Goal: Task Accomplishment & Management: Complete application form

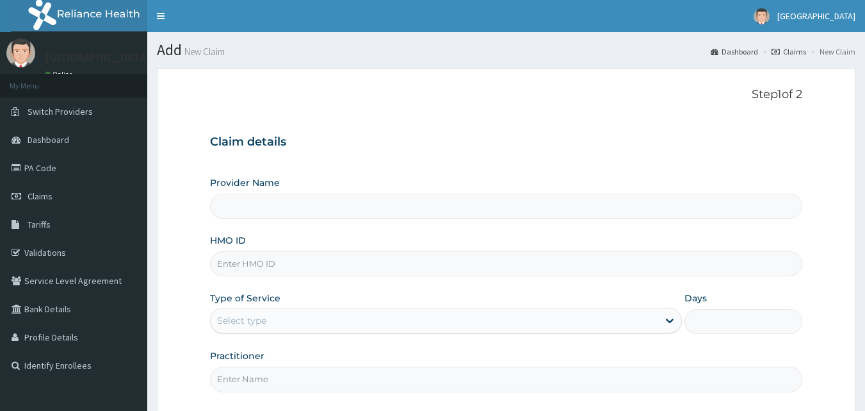
click at [61, 193] on link "Claims" at bounding box center [73, 196] width 147 height 28
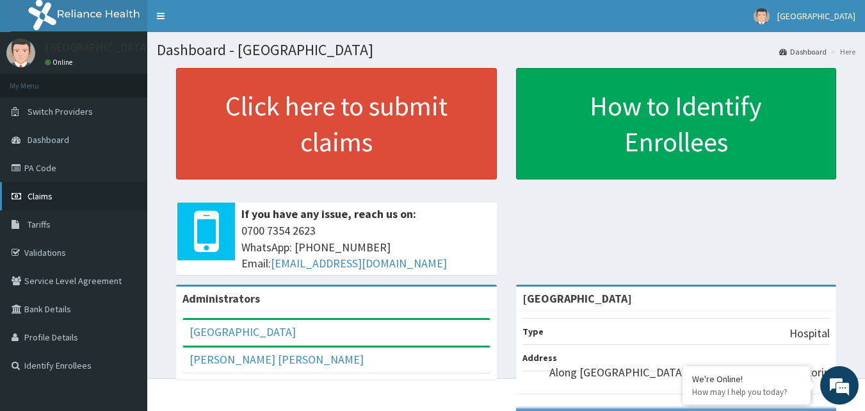
click at [50, 195] on span "Claims" at bounding box center [40, 196] width 25 height 12
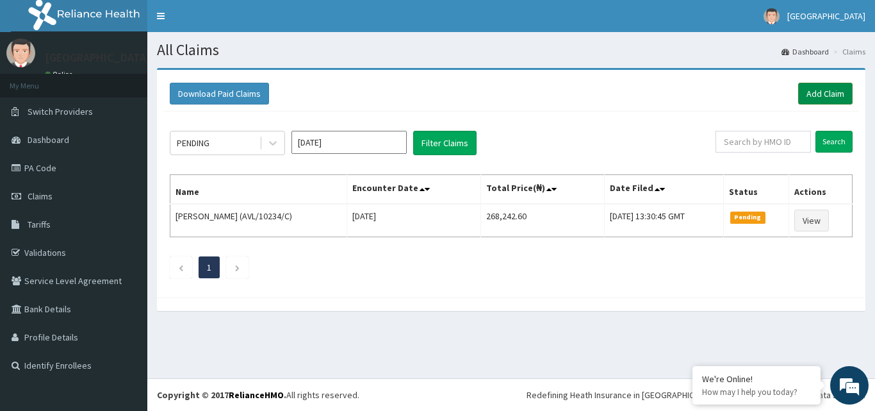
click at [813, 92] on link "Add Claim" at bounding box center [825, 94] width 54 height 22
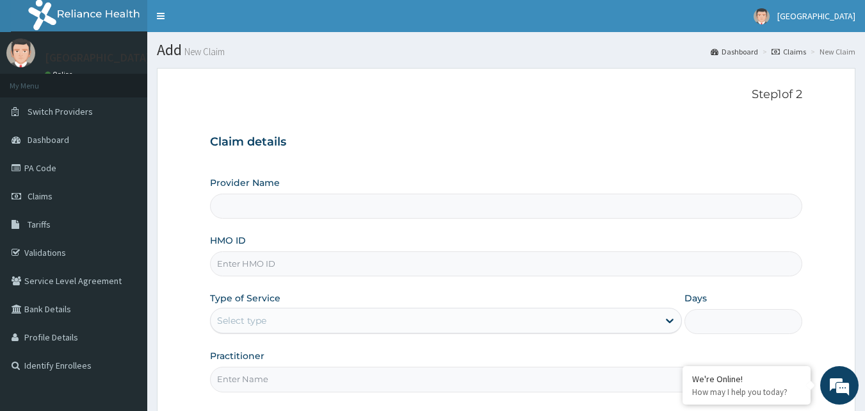
type input "[GEOGRAPHIC_DATA]"
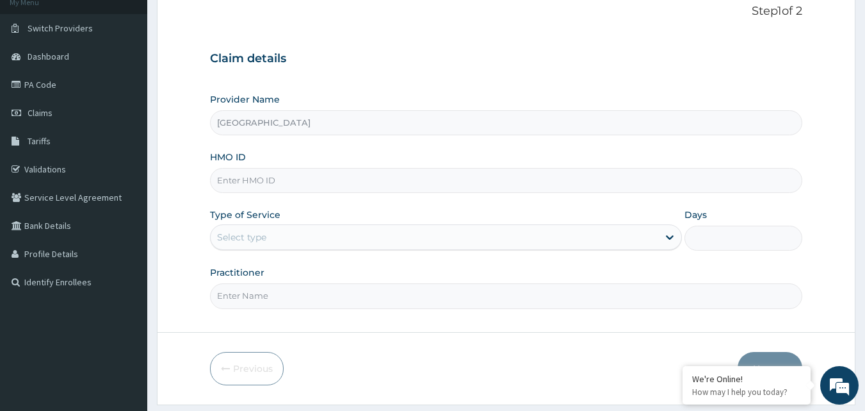
scroll to position [86, 0]
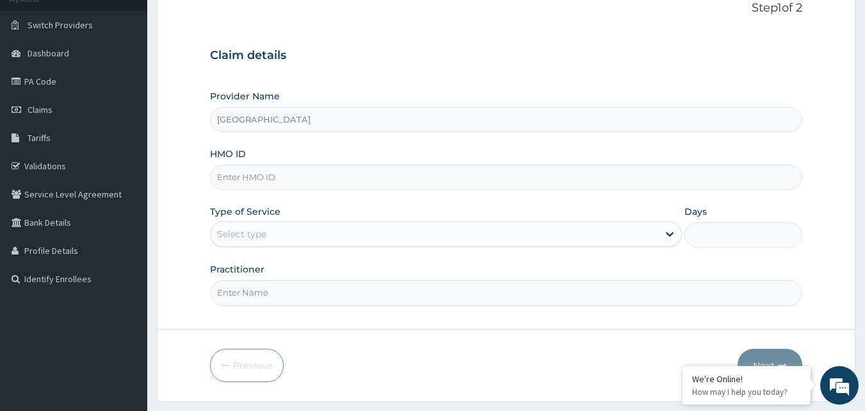
click at [362, 179] on input "HMO ID" at bounding box center [506, 177] width 593 height 25
type input "FMP/10106/D"
click at [302, 224] on div "Select type" at bounding box center [435, 234] width 448 height 20
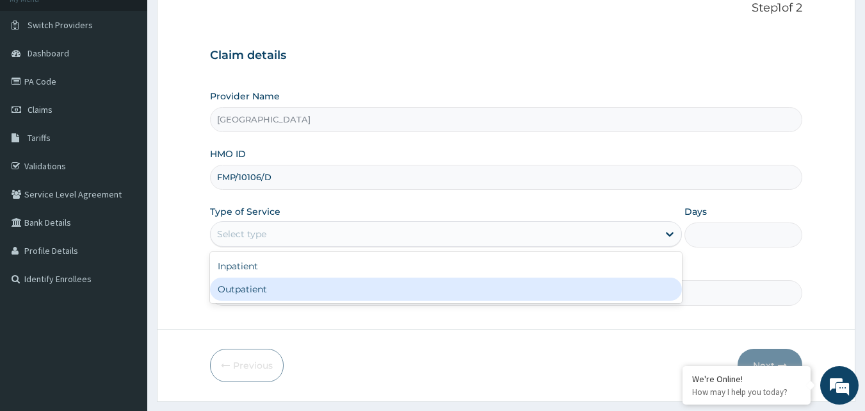
click at [271, 291] on div "Outpatient" at bounding box center [446, 288] width 472 height 23
type input "1"
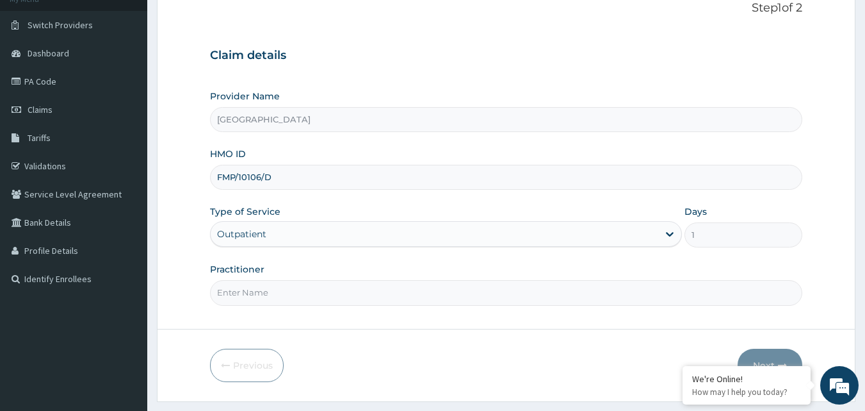
click at [269, 289] on input "Practitioner" at bounding box center [506, 292] width 593 height 25
type input "[PERSON_NAME]"
click at [781, 356] on button "Next" at bounding box center [770, 364] width 65 height 33
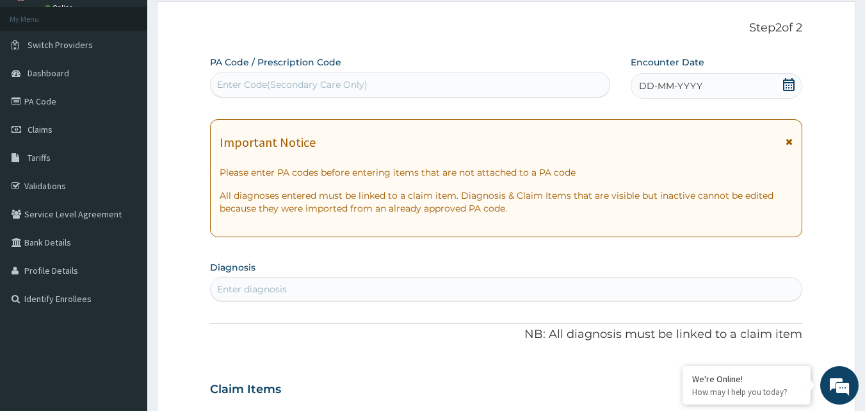
scroll to position [65, 0]
click at [708, 81] on div "DD-MM-YYYY" at bounding box center [717, 87] width 172 height 26
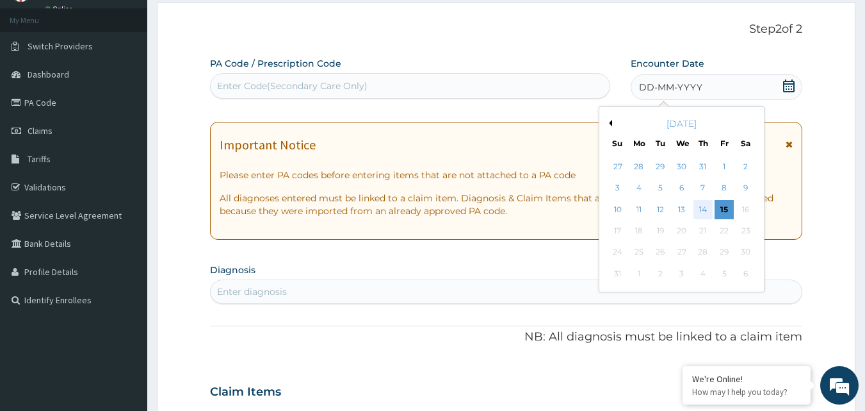
click at [704, 206] on div "14" at bounding box center [703, 209] width 19 height 19
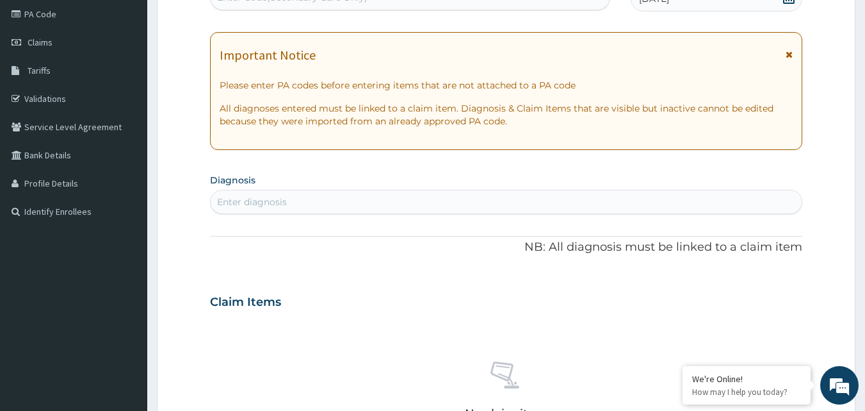
scroll to position [155, 0]
click at [272, 200] on div "Enter diagnosis" at bounding box center [252, 200] width 70 height 13
type input "MALARI"
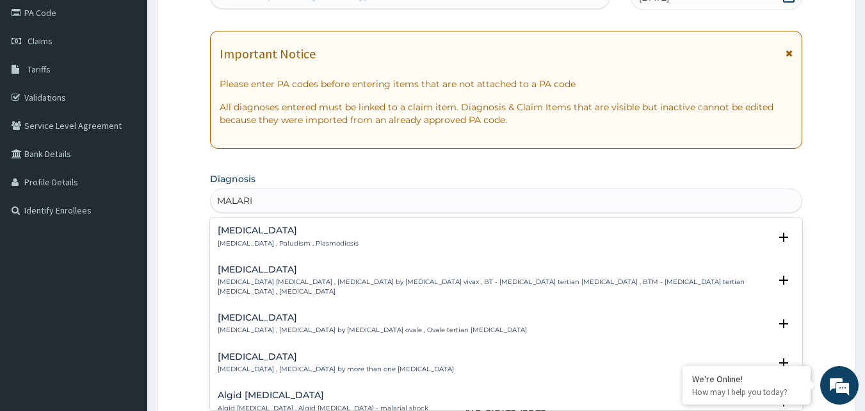
click at [259, 239] on p "[MEDICAL_DATA] , Paludism , Plasmodiosis" at bounding box center [288, 243] width 141 height 9
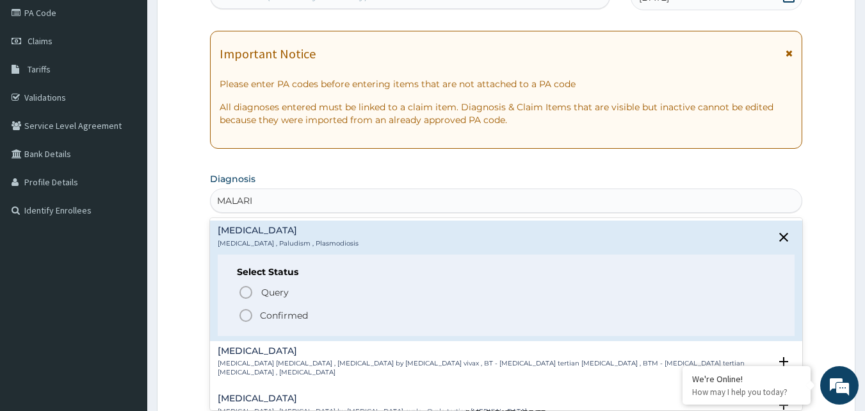
click at [243, 233] on h4 "[MEDICAL_DATA]" at bounding box center [288, 230] width 141 height 10
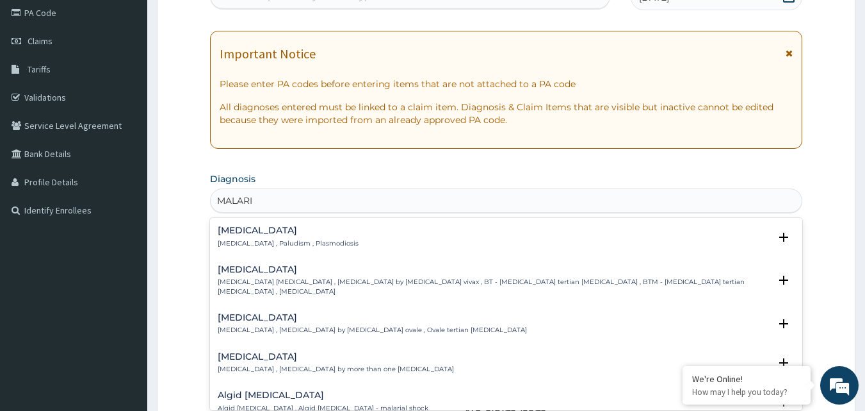
click at [258, 234] on h4 "[MEDICAL_DATA]" at bounding box center [288, 230] width 141 height 10
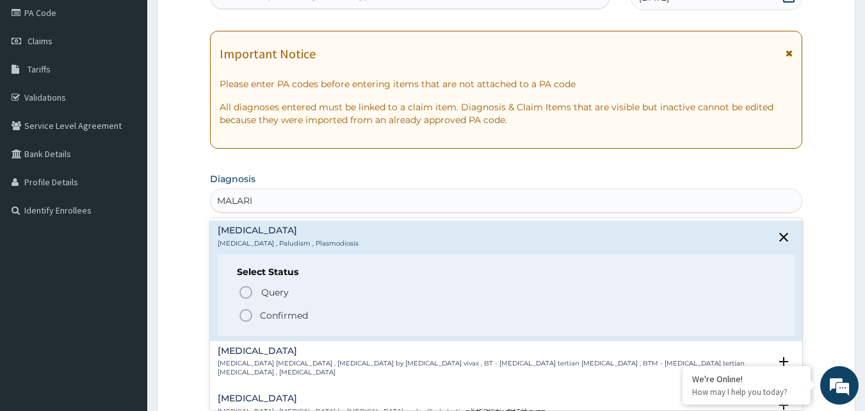
click at [279, 320] on p "Confirmed" at bounding box center [284, 315] width 48 height 13
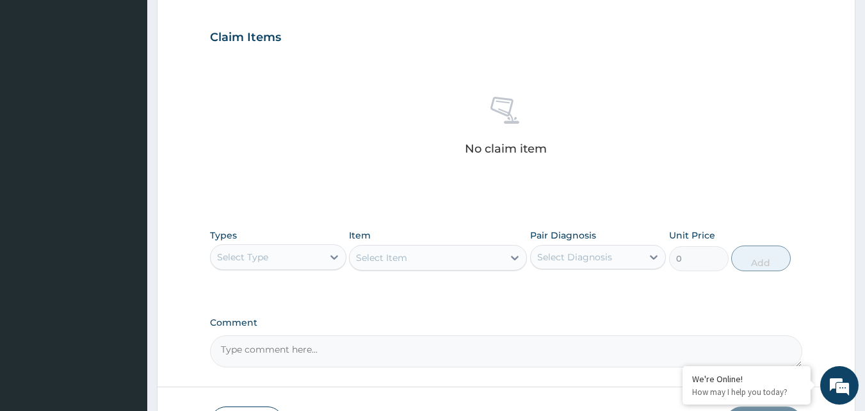
scroll to position [425, 0]
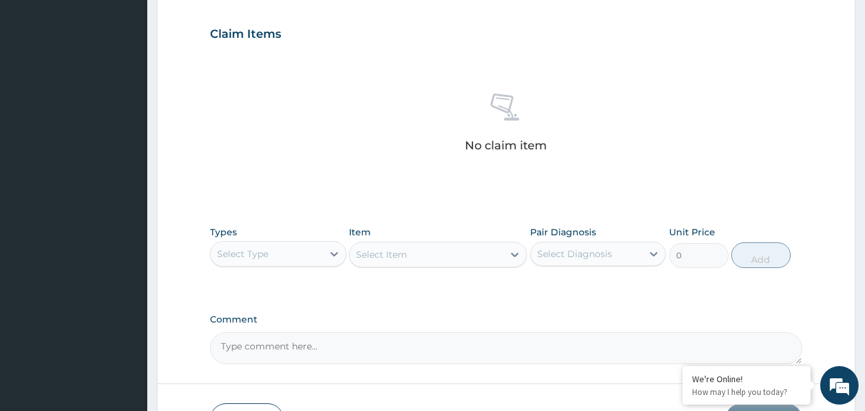
click at [288, 250] on div "Select Type" at bounding box center [267, 253] width 112 height 20
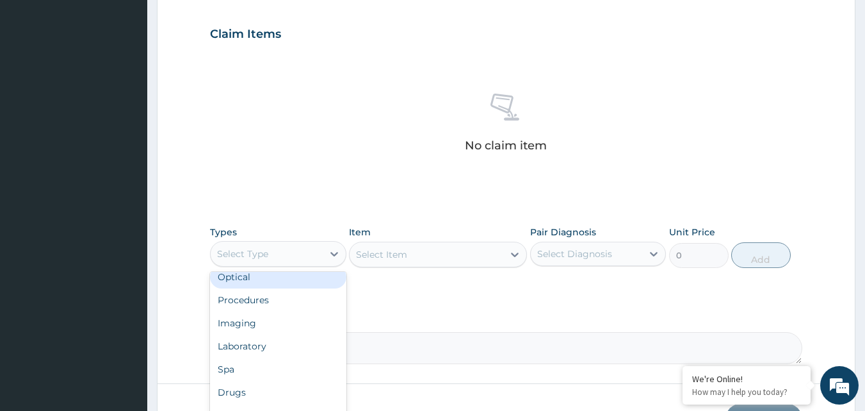
scroll to position [44, 0]
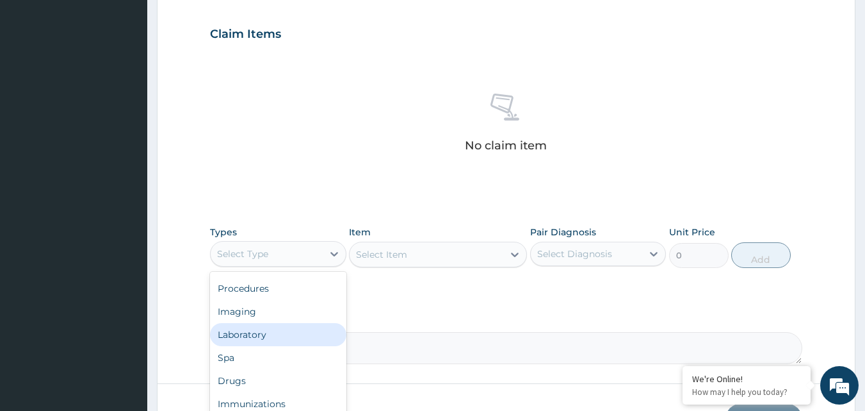
click at [222, 332] on div "Laboratory" at bounding box center [278, 334] width 136 height 23
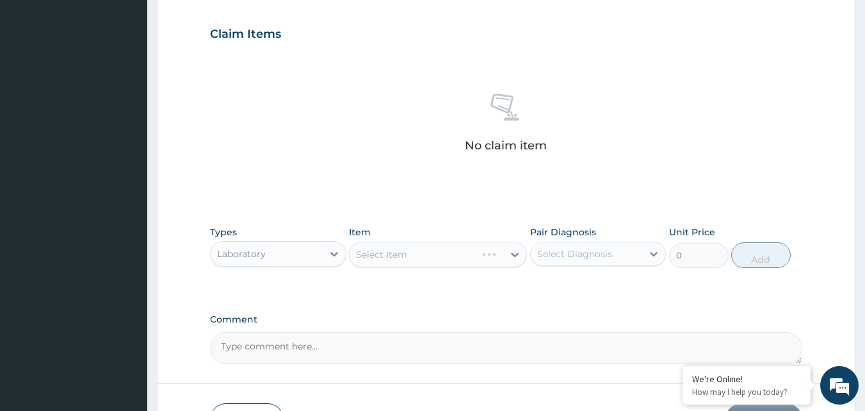
click at [407, 258] on div "Select Item" at bounding box center [438, 254] width 178 height 26
click at [423, 256] on div "Select Item" at bounding box center [427, 254] width 154 height 20
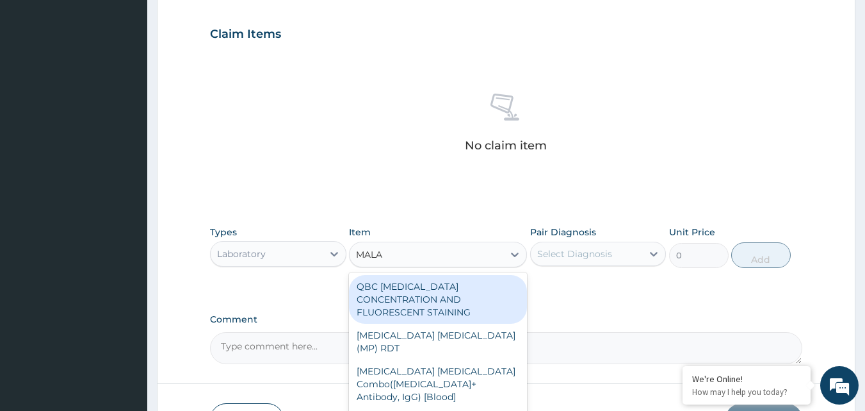
type input "MALAR"
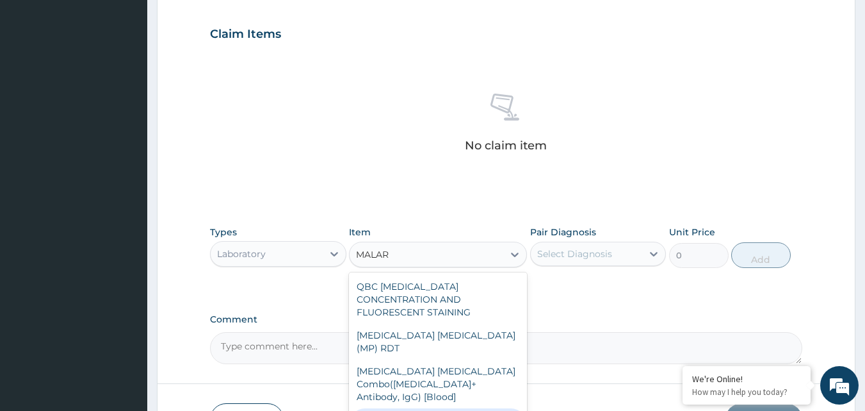
type input "1612.5"
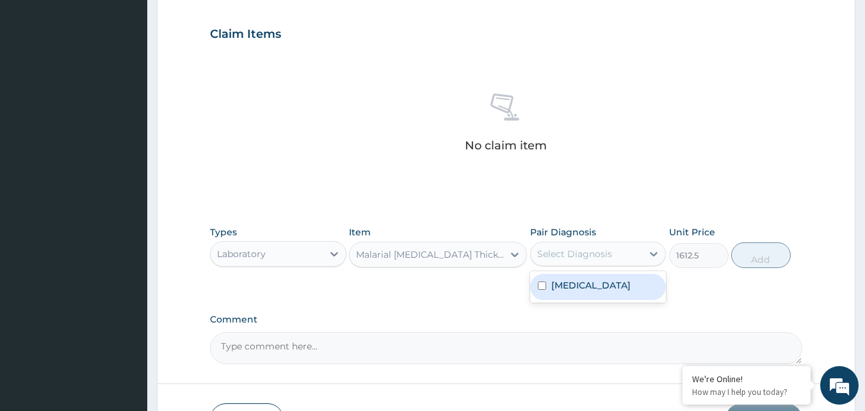
click at [593, 247] on div "Select Diagnosis" at bounding box center [574, 253] width 75 height 13
click at [579, 284] on label "[MEDICAL_DATA]" at bounding box center [590, 285] width 79 height 13
checkbox input "true"
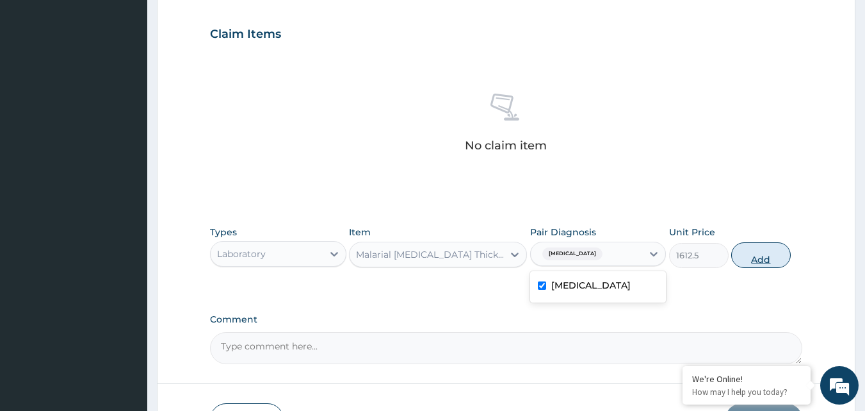
click at [768, 251] on button "Add" at bounding box center [761, 255] width 60 height 26
type input "0"
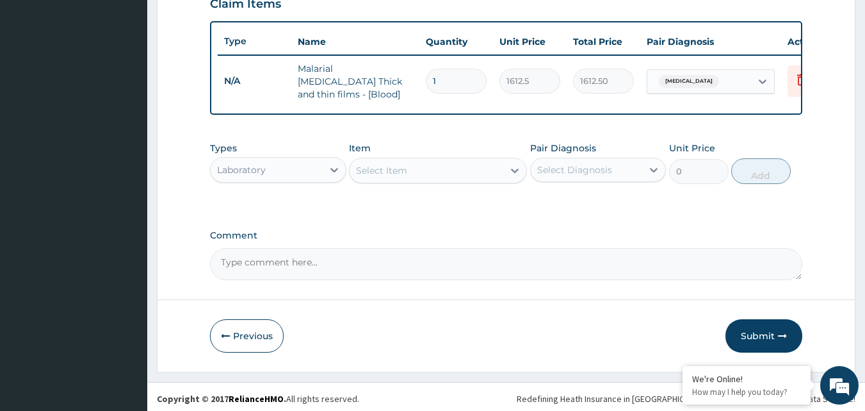
scroll to position [462, 0]
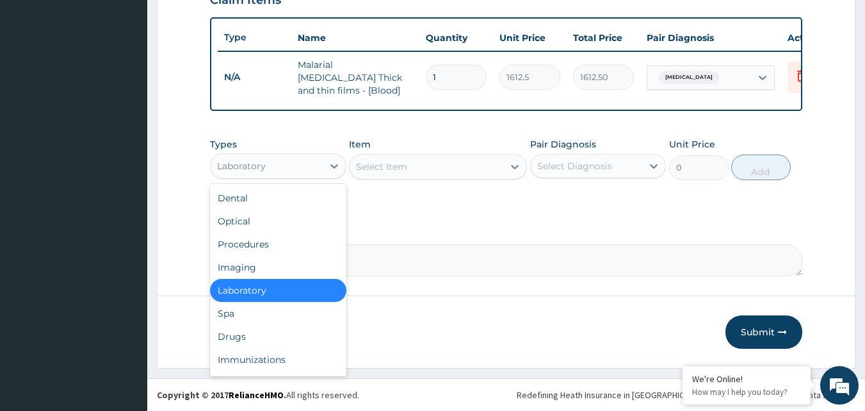
click at [280, 166] on div "Laboratory" at bounding box center [267, 166] width 112 height 20
click at [309, 338] on div "Drugs" at bounding box center [278, 336] width 136 height 23
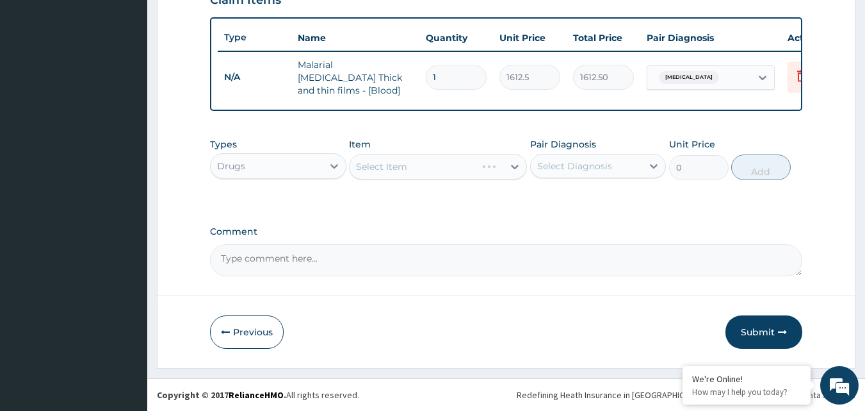
click at [479, 159] on div "Select Item" at bounding box center [438, 167] width 178 height 26
click at [330, 165] on icon at bounding box center [334, 165] width 13 height 13
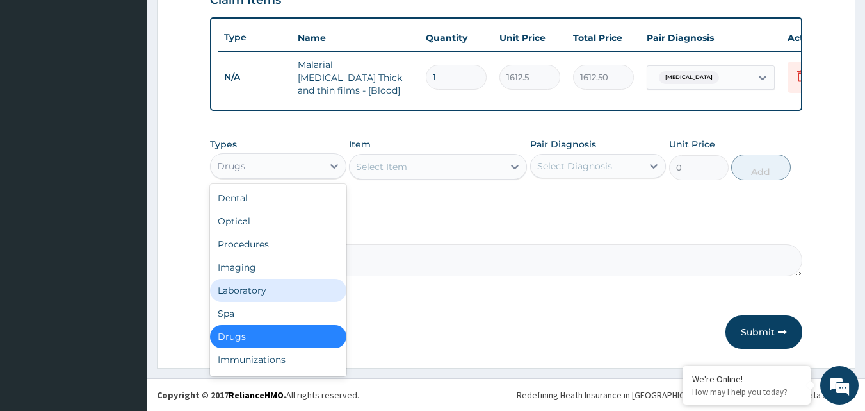
scroll to position [44, 0]
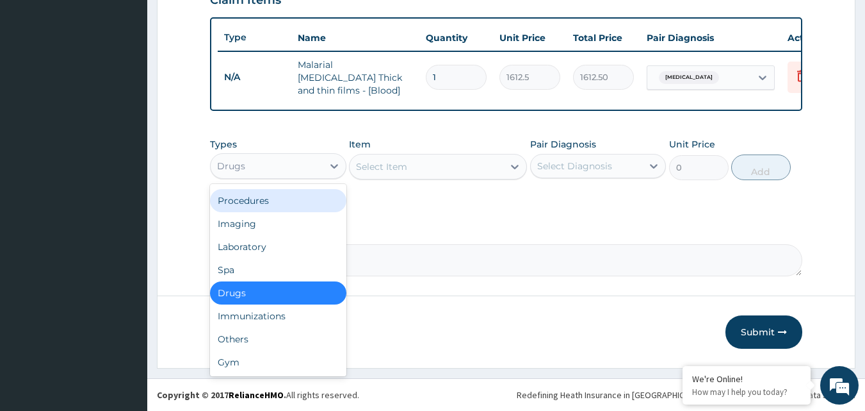
click at [256, 196] on div "Procedures" at bounding box center [278, 200] width 136 height 23
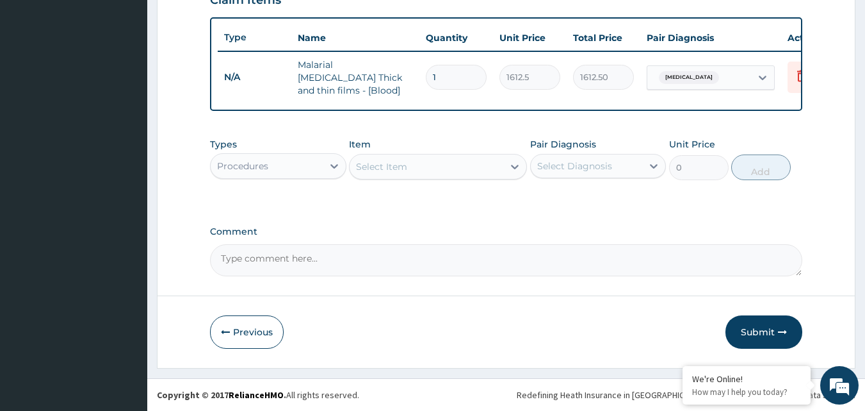
click at [446, 169] on div "Select Item" at bounding box center [427, 166] width 154 height 20
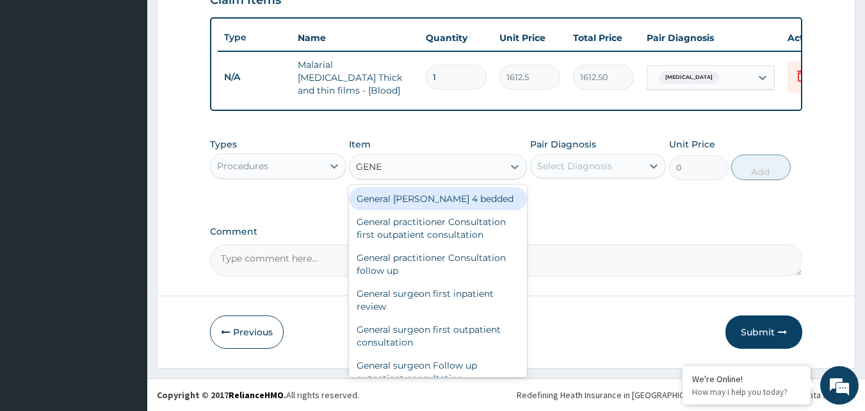
type input "GENER"
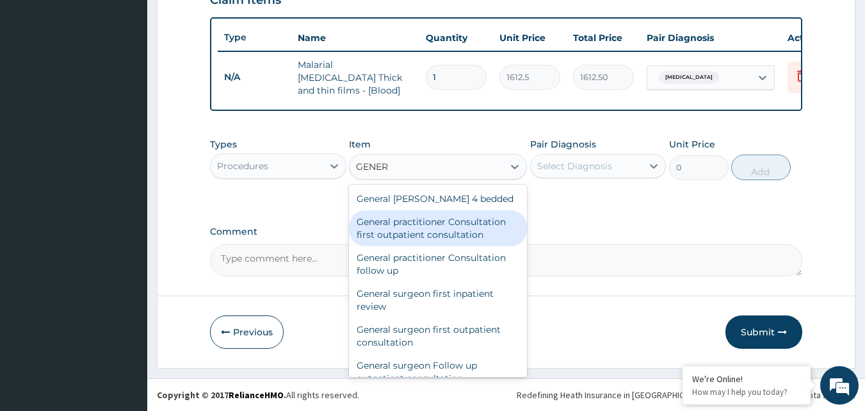
click at [439, 234] on div "General practitioner Consultation first outpatient consultation" at bounding box center [438, 228] width 178 height 36
type input "3547.5"
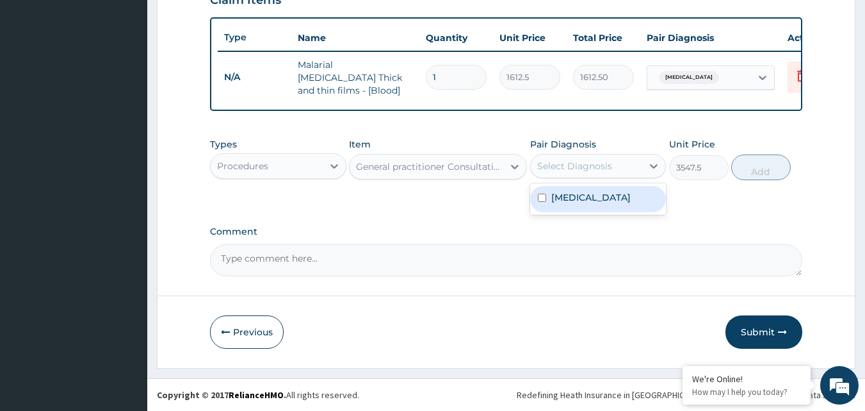
click at [608, 172] on div "Select Diagnosis" at bounding box center [574, 165] width 75 height 13
click at [594, 196] on div "[MEDICAL_DATA]" at bounding box center [598, 199] width 136 height 26
checkbox input "true"
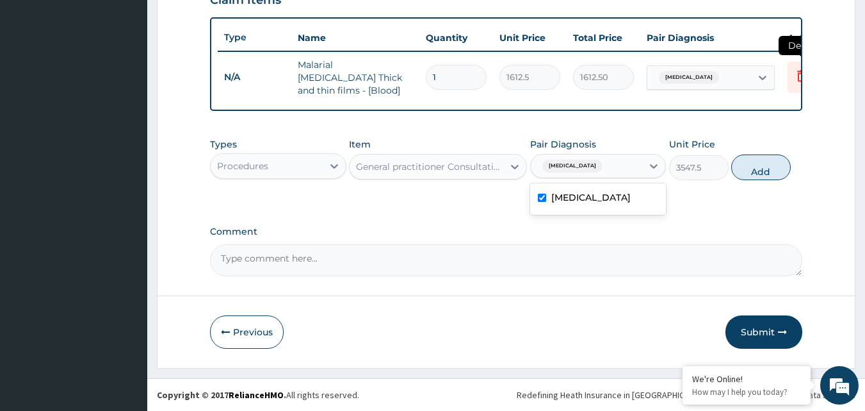
click at [799, 75] on icon at bounding box center [801, 76] width 9 height 12
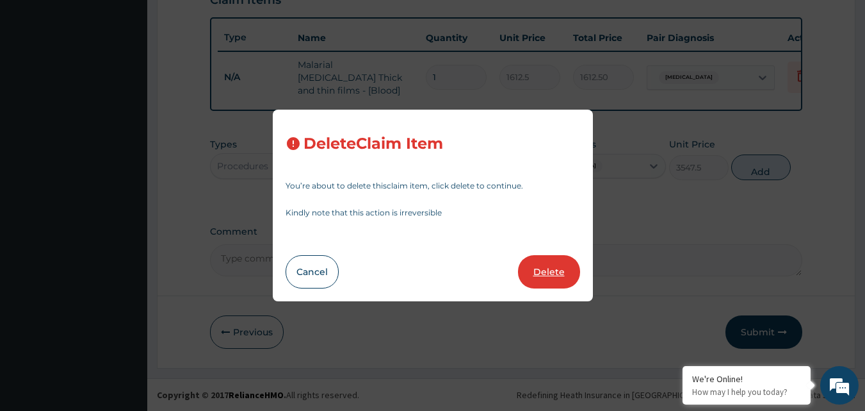
click at [562, 277] on button "Delete" at bounding box center [549, 271] width 62 height 33
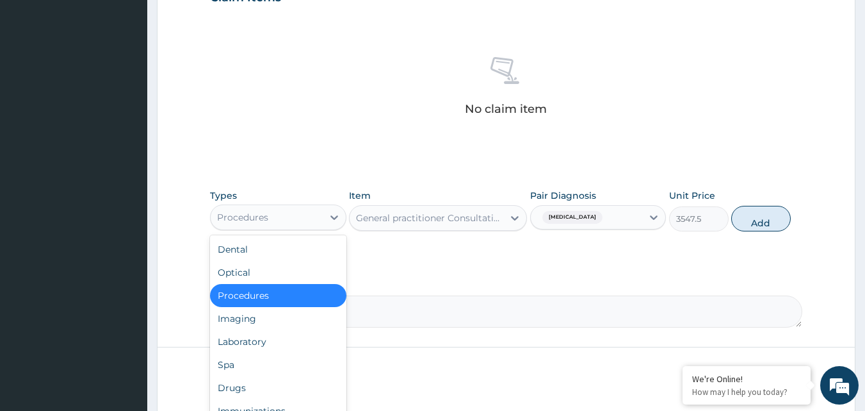
click at [315, 218] on div "Procedures" at bounding box center [267, 217] width 112 height 20
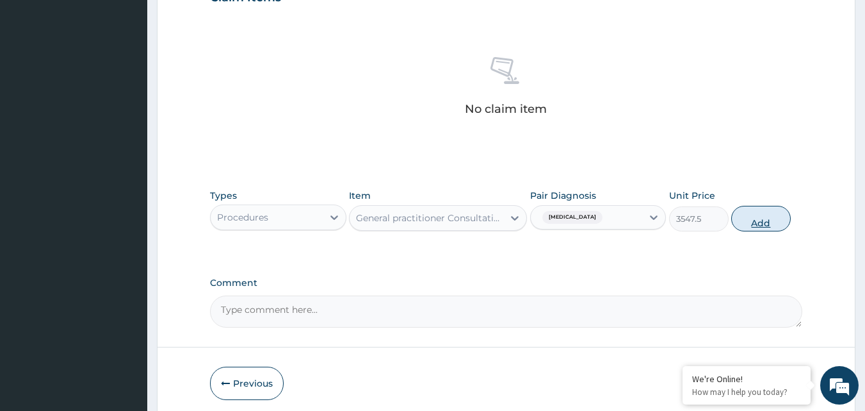
click at [754, 218] on button "Add" at bounding box center [761, 219] width 60 height 26
type input "0"
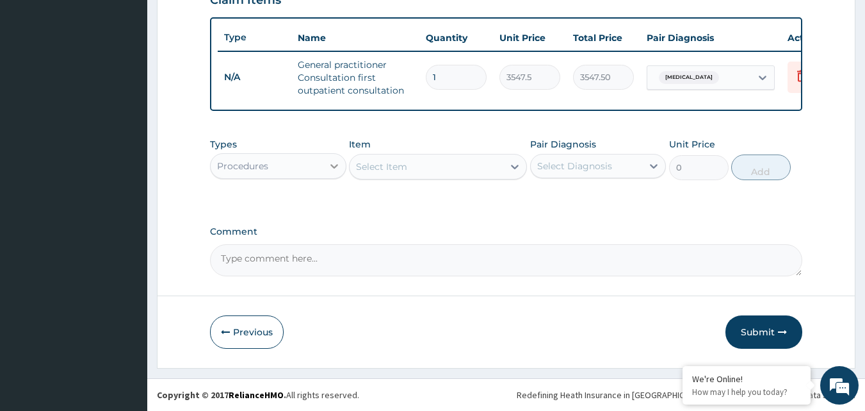
click at [337, 172] on icon at bounding box center [334, 165] width 13 height 13
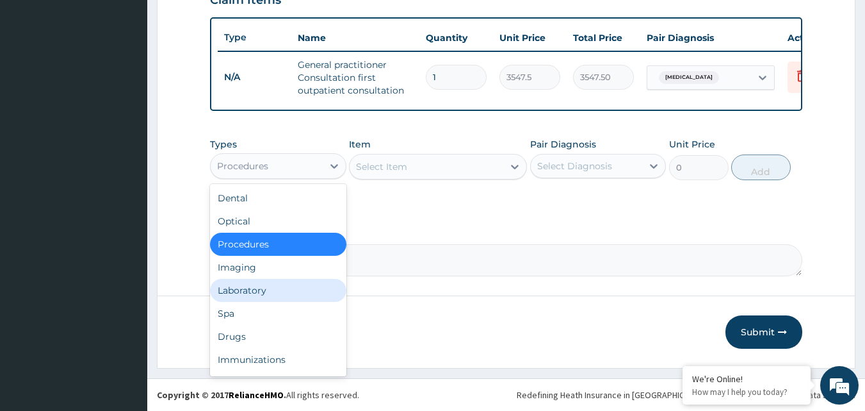
click at [246, 302] on div "Laboratory" at bounding box center [278, 290] width 136 height 23
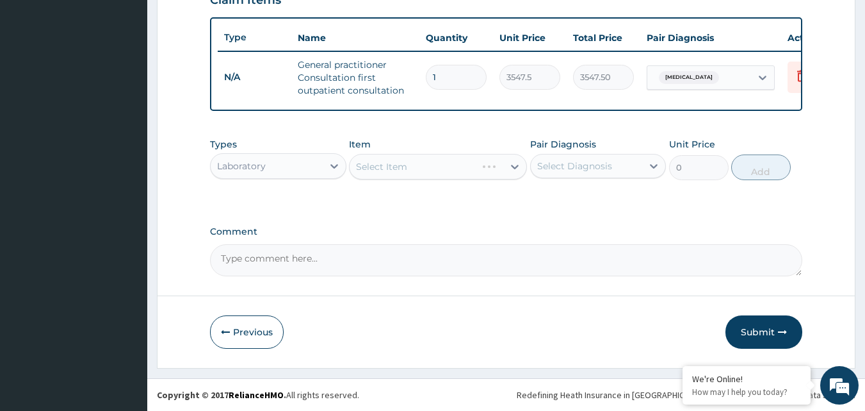
click at [460, 174] on div "Select Item" at bounding box center [438, 167] width 178 height 26
click at [460, 174] on div "Select Item" at bounding box center [427, 166] width 154 height 20
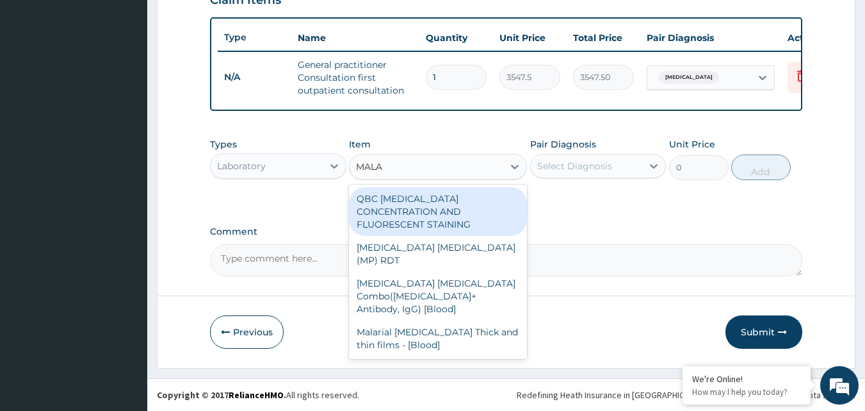
type input "MALAR"
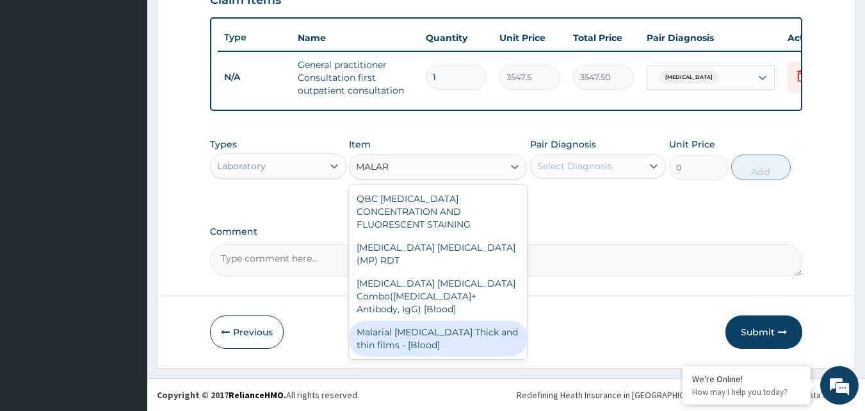
click at [448, 320] on div "Malarial [MEDICAL_DATA] Thick and thin films - [Blood]" at bounding box center [438, 338] width 178 height 36
type input "1612.5"
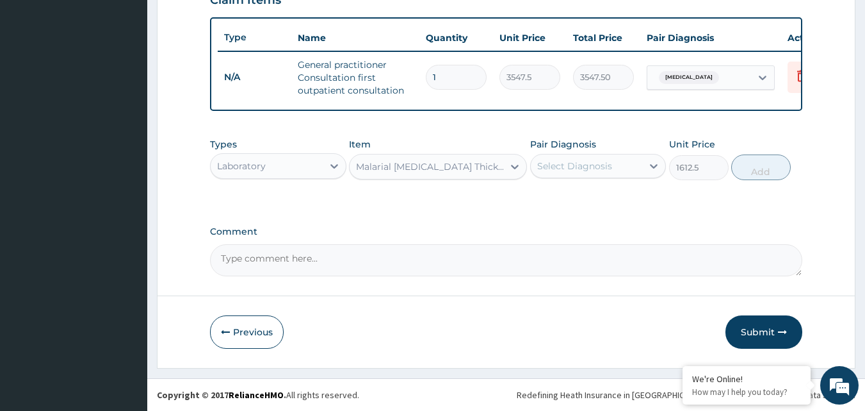
click at [573, 172] on div "Select Diagnosis" at bounding box center [574, 165] width 75 height 13
click at [560, 199] on label "[MEDICAL_DATA]" at bounding box center [590, 197] width 79 height 13
checkbox input "true"
click at [756, 174] on button "Add" at bounding box center [761, 167] width 60 height 26
type input "0"
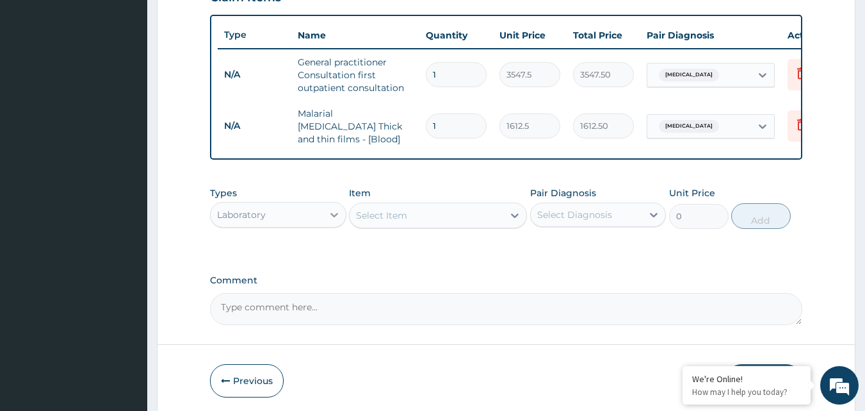
click at [323, 220] on div at bounding box center [334, 214] width 23 height 23
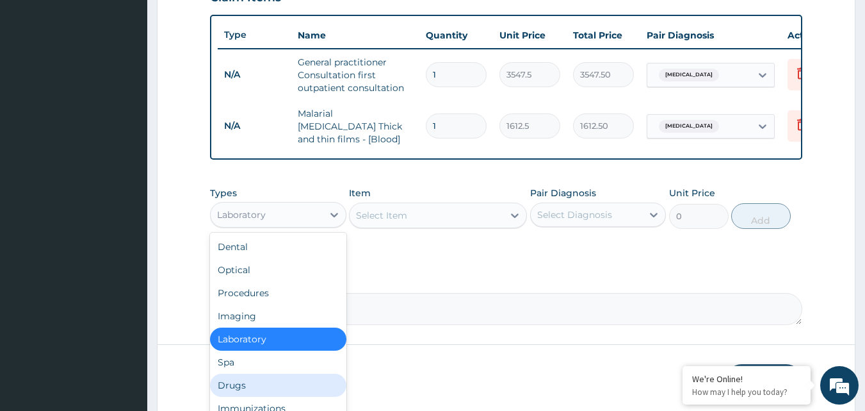
click at [241, 382] on div "Drugs" at bounding box center [278, 384] width 136 height 23
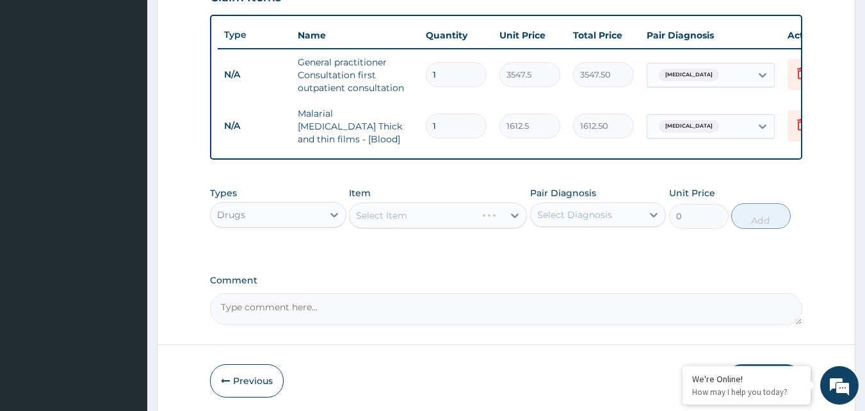
click at [462, 218] on div "Select Item" at bounding box center [438, 215] width 178 height 26
click at [430, 221] on div "Select Item" at bounding box center [427, 215] width 154 height 20
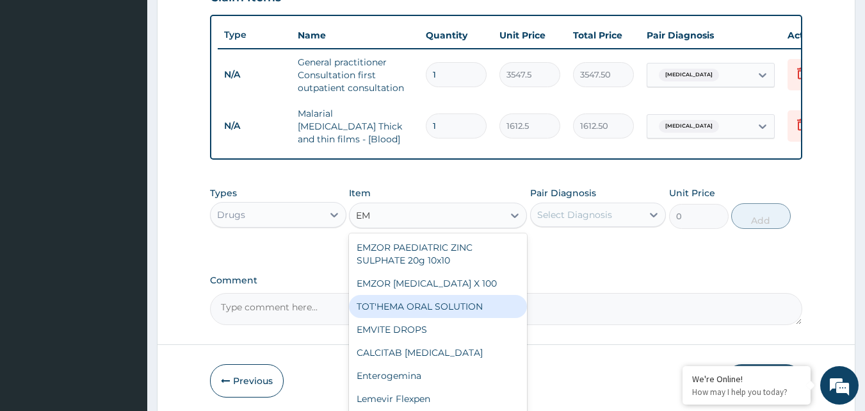
type input "E"
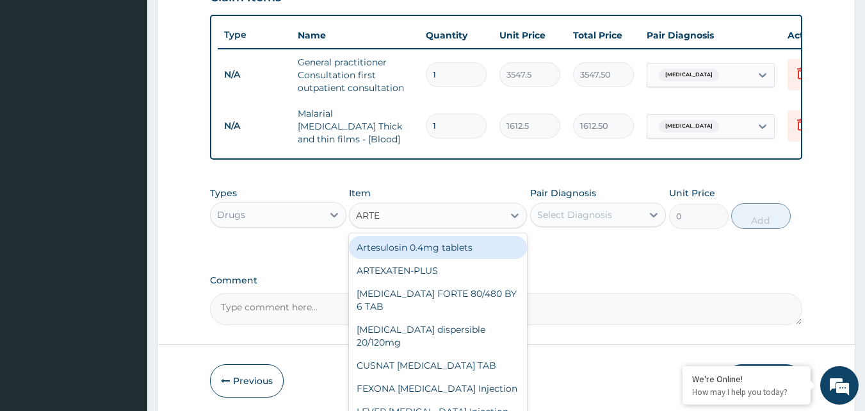
type input "[PERSON_NAME]"
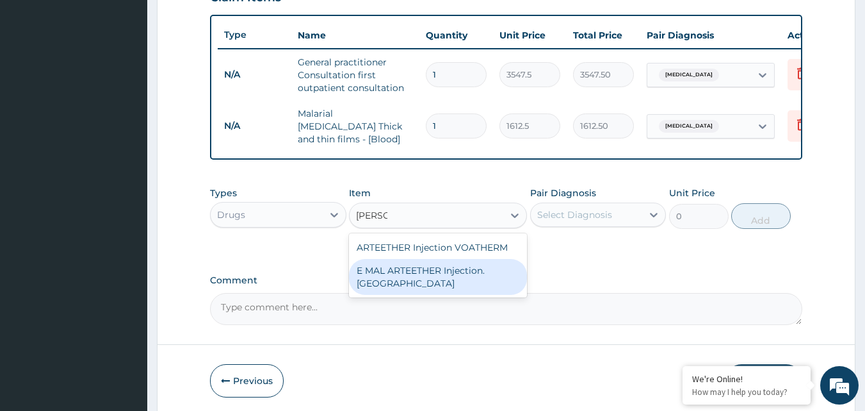
click at [425, 284] on div "E MAL ARTEETHER Injection. [GEOGRAPHIC_DATA]" at bounding box center [438, 277] width 178 height 36
type input "1773.75"
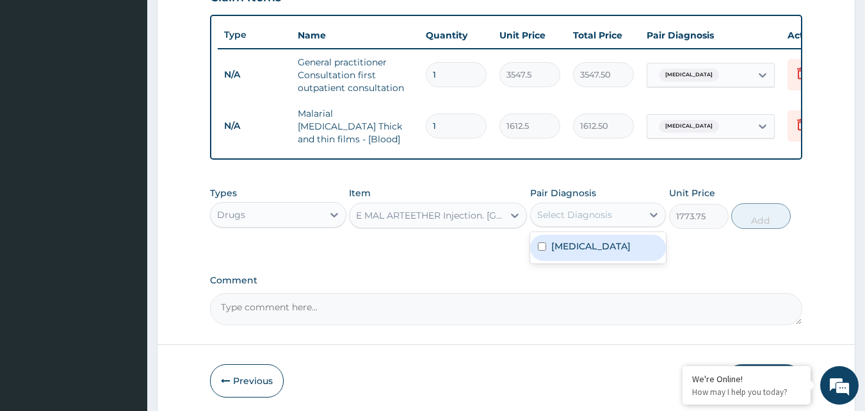
click at [575, 218] on div "Select Diagnosis" at bounding box center [574, 214] width 75 height 13
click at [558, 247] on label "[MEDICAL_DATA]" at bounding box center [590, 246] width 79 height 13
checkbox input "true"
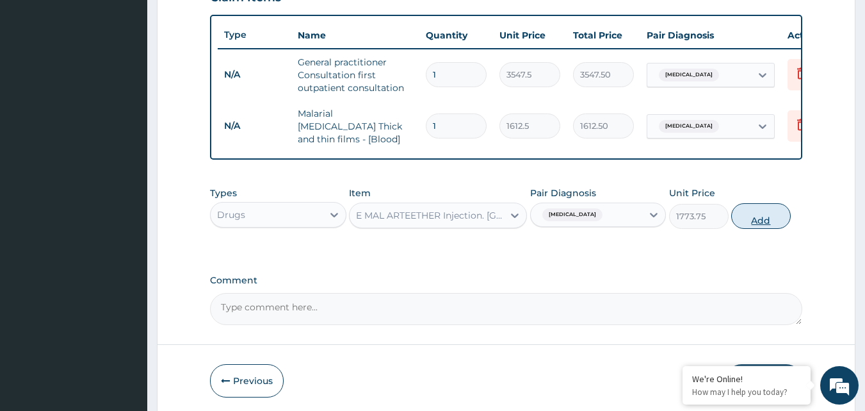
click at [749, 222] on button "Add" at bounding box center [761, 216] width 60 height 26
type input "0"
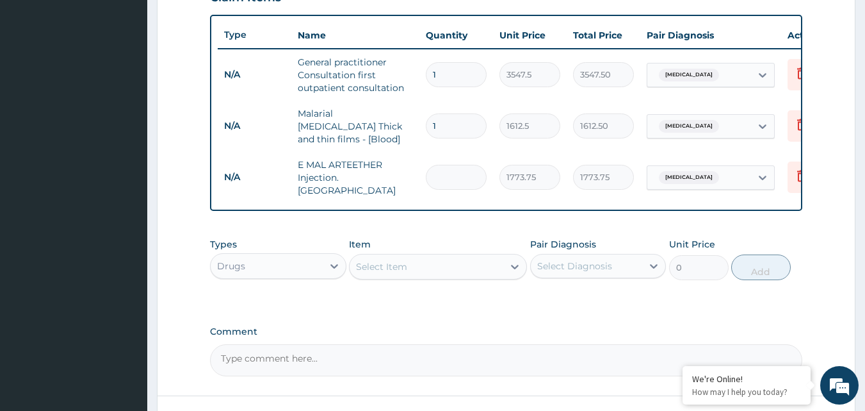
type input "0.00"
type input "3"
type input "5321.25"
type input "3"
click at [291, 258] on div "Drugs" at bounding box center [267, 266] width 112 height 20
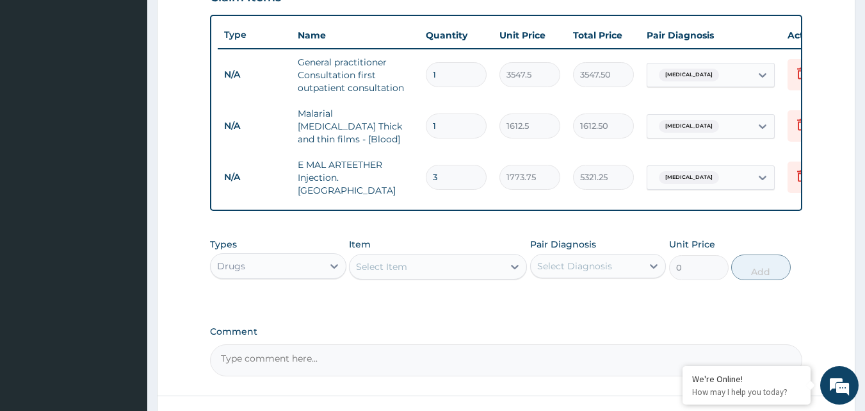
click at [291, 258] on div "Drugs" at bounding box center [267, 266] width 112 height 20
click at [401, 260] on div "Select Item" at bounding box center [381, 266] width 51 height 13
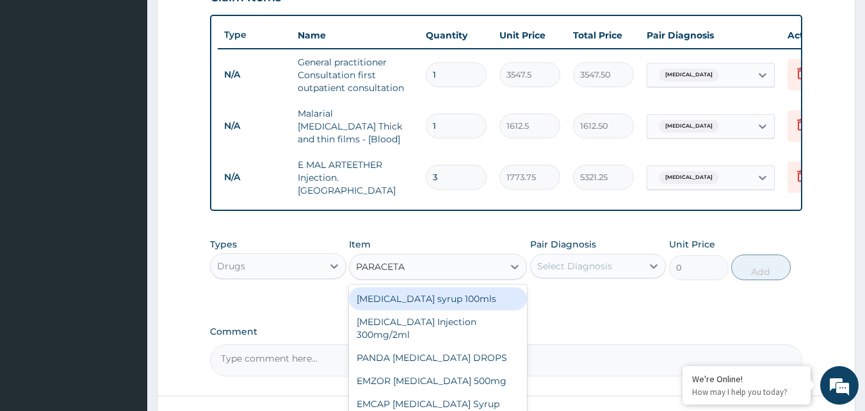
type input "PARACETAM"
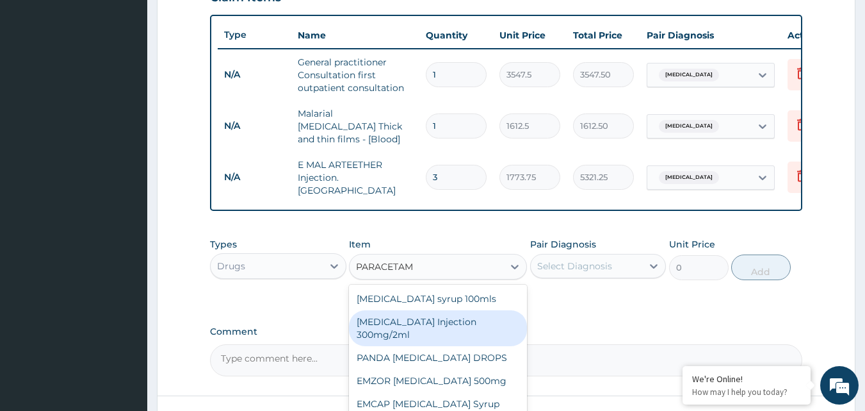
click at [425, 322] on div "[MEDICAL_DATA] Injection 300mg/2ml" at bounding box center [438, 328] width 178 height 36
type input "260.15"
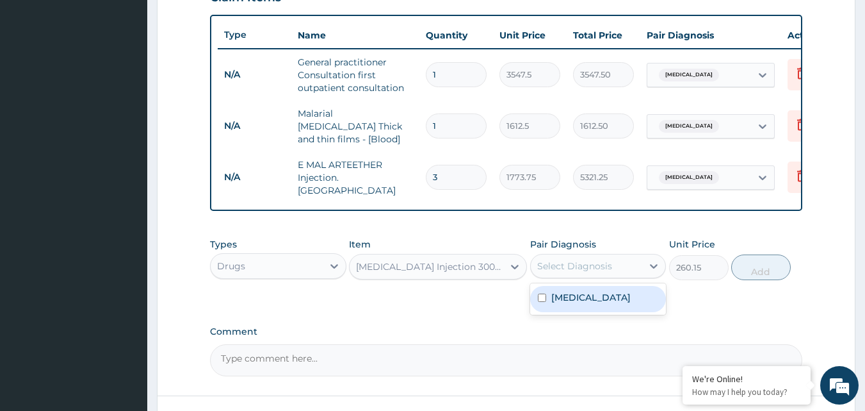
click at [593, 262] on div "Select Diagnosis" at bounding box center [574, 265] width 75 height 13
click at [580, 292] on label "[MEDICAL_DATA]" at bounding box center [590, 297] width 79 height 13
checkbox input "true"
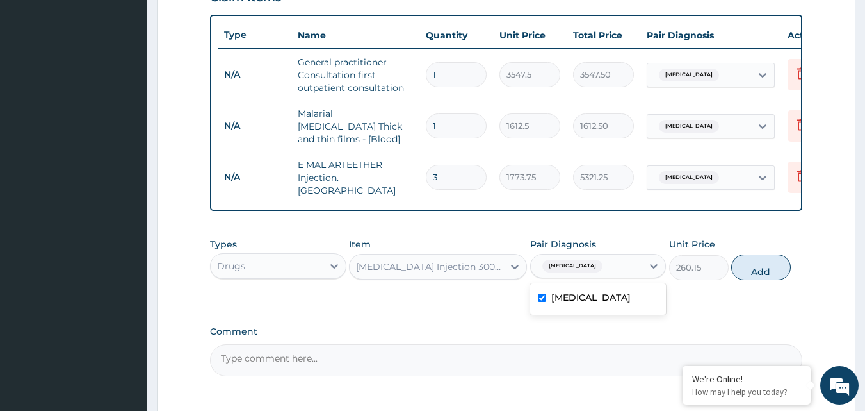
click at [744, 263] on button "Add" at bounding box center [761, 267] width 60 height 26
type input "0"
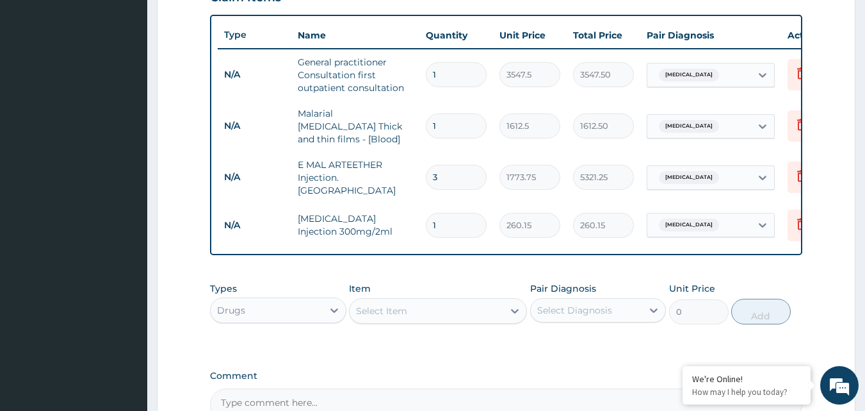
type input "0.00"
type input "2"
type input "520.30"
type input "2"
click at [416, 304] on div "Select Item" at bounding box center [427, 310] width 154 height 20
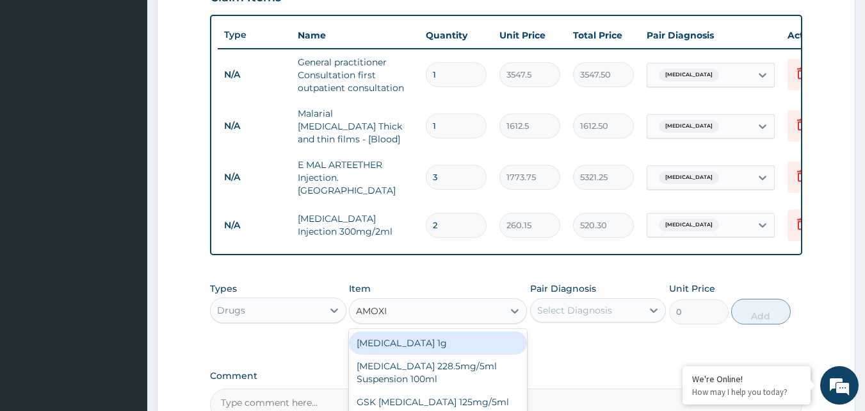
type input "AMOXIC"
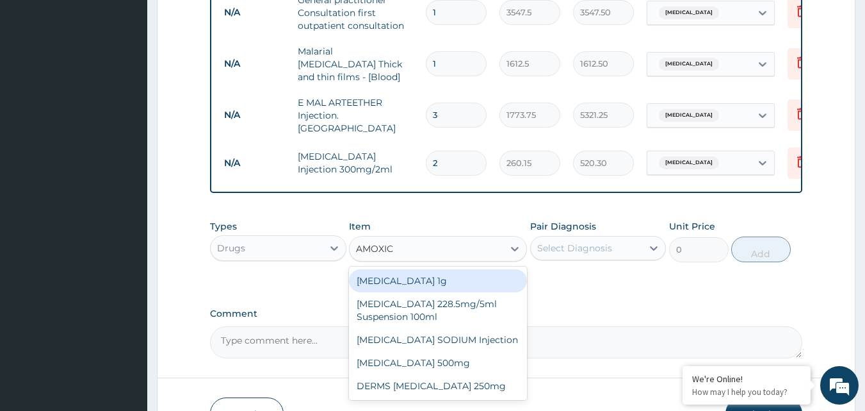
scroll to position [527, 0]
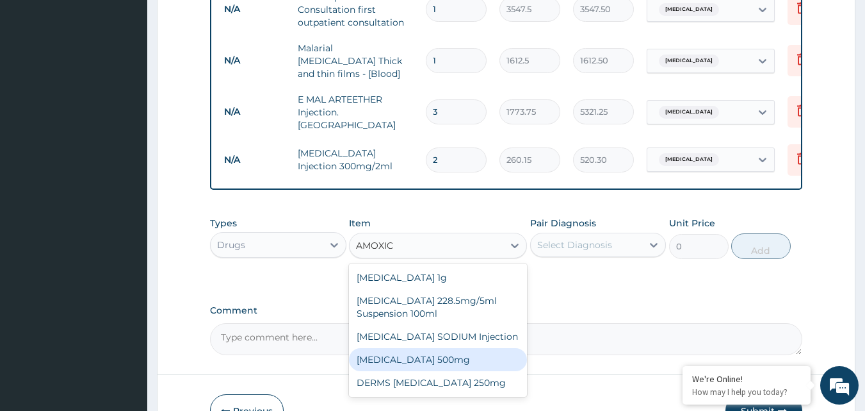
click at [415, 354] on div "[MEDICAL_DATA] 500mg" at bounding box center [438, 359] width 178 height 23
type input "70.95"
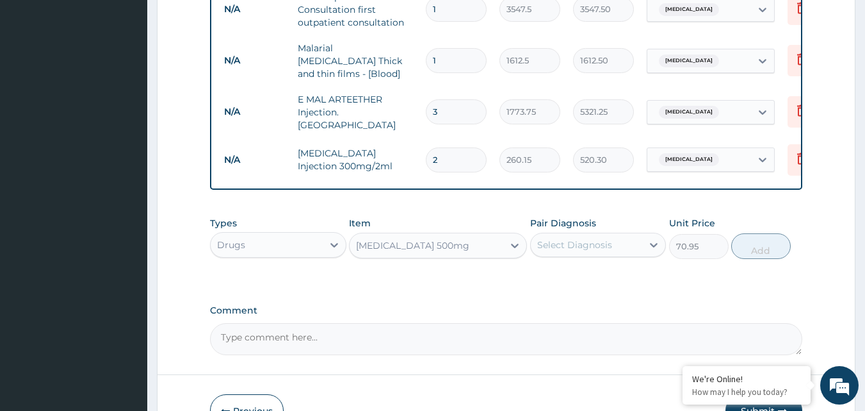
click at [589, 238] on div "Select Diagnosis" at bounding box center [574, 244] width 75 height 13
click at [572, 272] on label "[MEDICAL_DATA]" at bounding box center [590, 276] width 79 height 13
checkbox input "true"
click at [754, 236] on button "Add" at bounding box center [761, 246] width 60 height 26
type input "0"
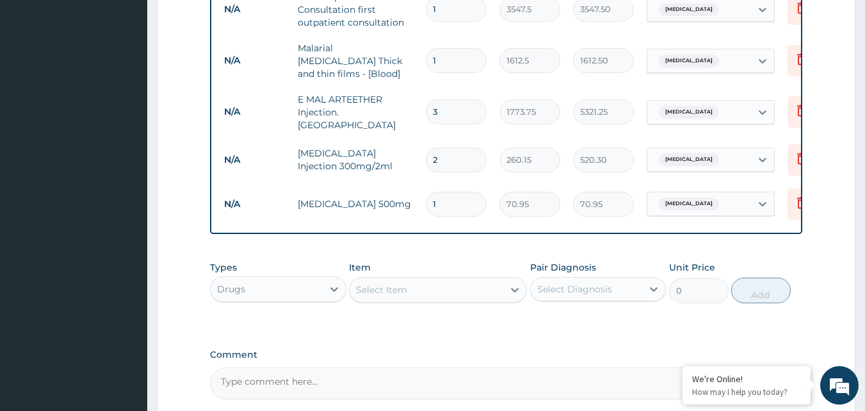
type input "11"
type input "780.45"
type input "1"
type input "70.95"
type input "15"
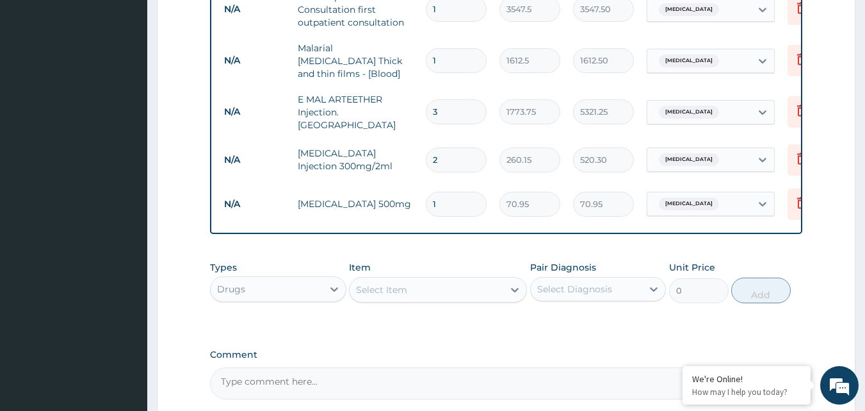
type input "1064.25"
type input "15"
click at [409, 283] on div "Select Item" at bounding box center [427, 289] width 154 height 20
type input "LORAT"
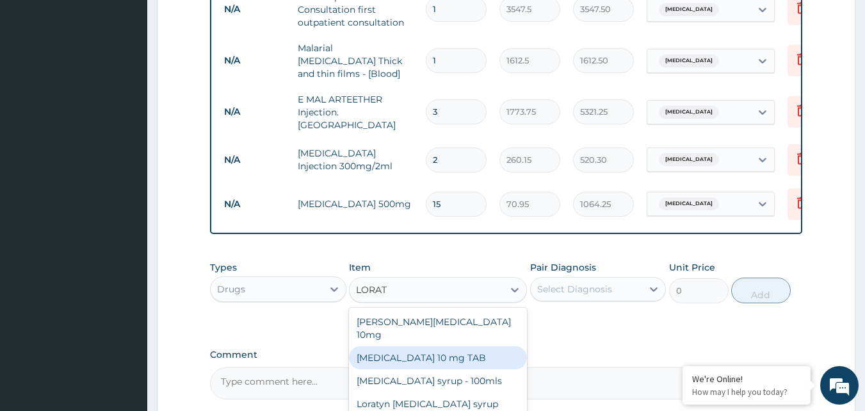
click at [408, 346] on div "[MEDICAL_DATA] 10 mg TAB" at bounding box center [438, 357] width 178 height 23
type input "59.125"
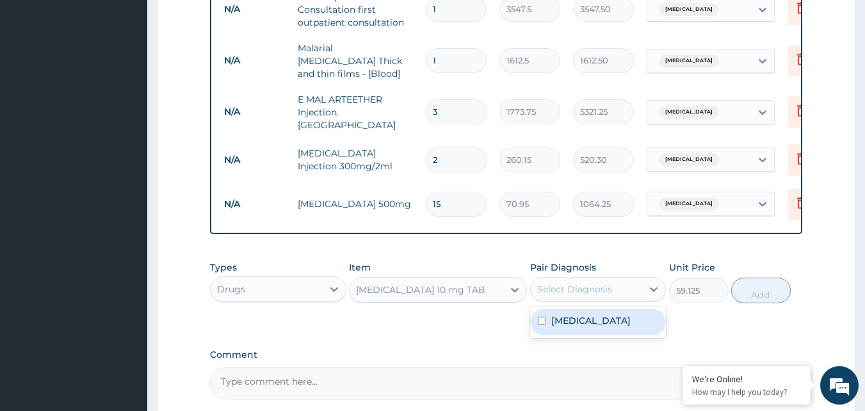
click at [543, 282] on div "Select Diagnosis" at bounding box center [574, 288] width 75 height 13
click at [544, 316] on input "checkbox" at bounding box center [542, 320] width 8 height 8
checkbox input "true"
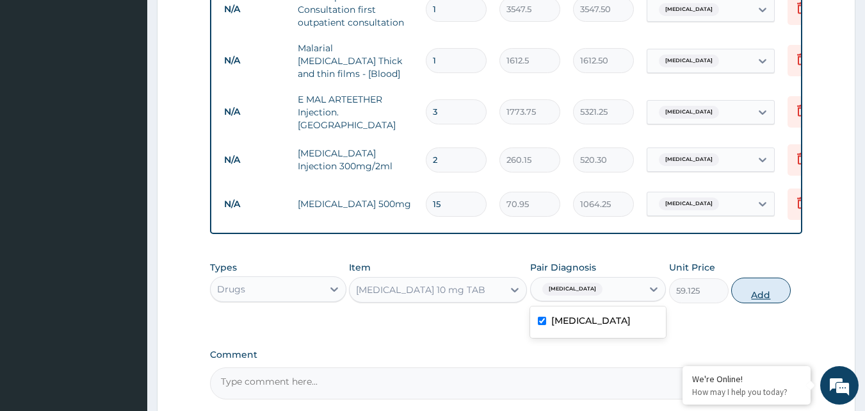
click at [765, 288] on button "Add" at bounding box center [761, 290] width 60 height 26
type input "0"
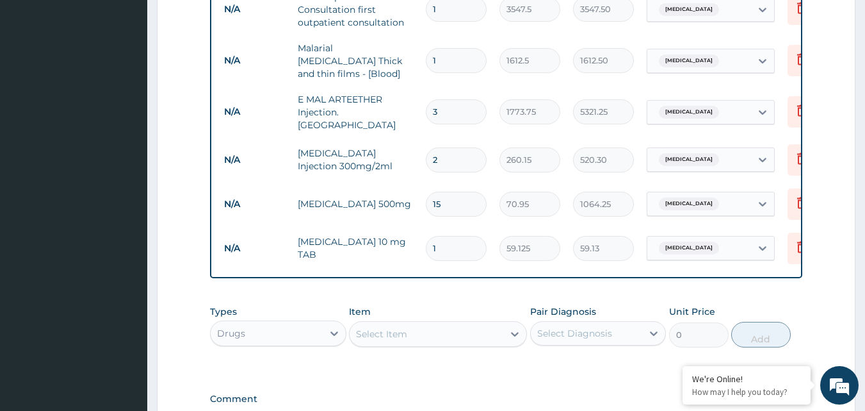
type input "0.00"
type input "5"
type input "295.63"
type input "5"
click at [368, 328] on div "Select Item" at bounding box center [381, 333] width 51 height 13
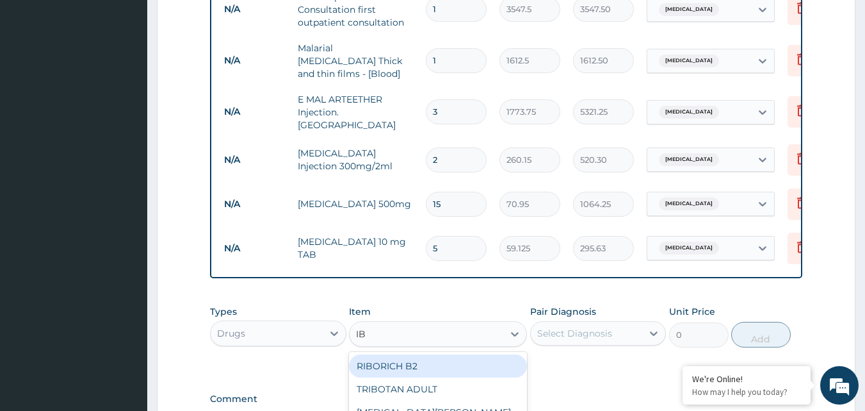
type input "IBU"
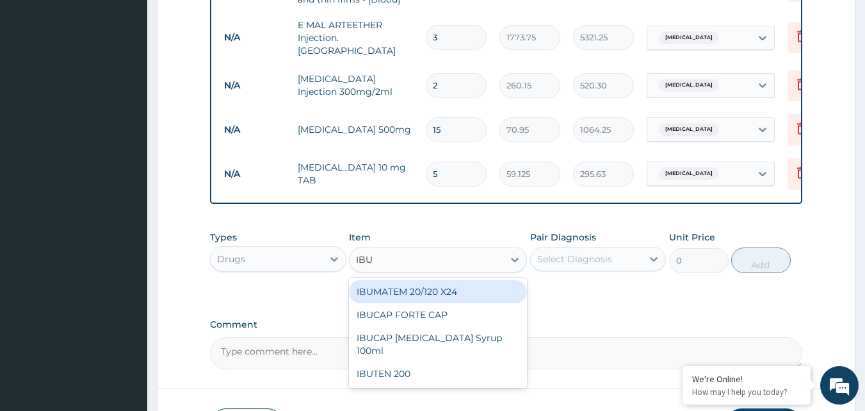
scroll to position [616, 0]
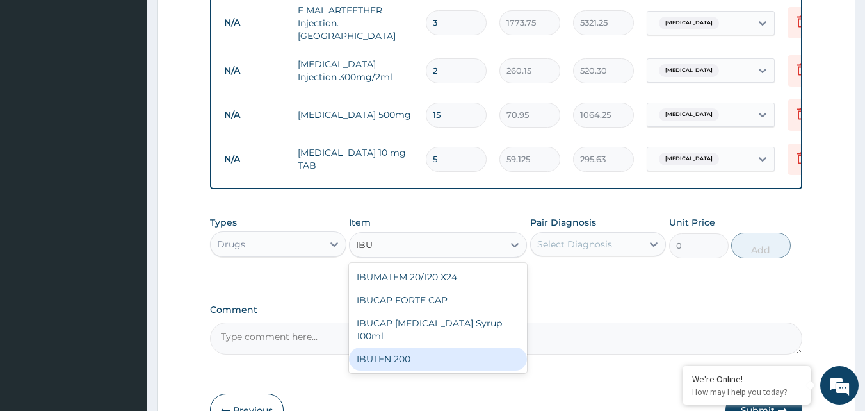
click at [399, 350] on div "IBUTEN 200" at bounding box center [438, 358] width 178 height 23
type input "82.775"
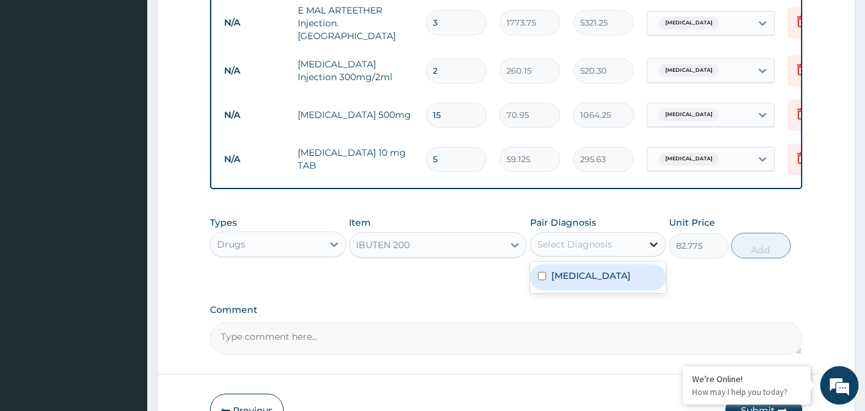
click at [649, 238] on icon at bounding box center [653, 244] width 13 height 13
click at [573, 281] on div "[MEDICAL_DATA]" at bounding box center [598, 277] width 136 height 26
checkbox input "true"
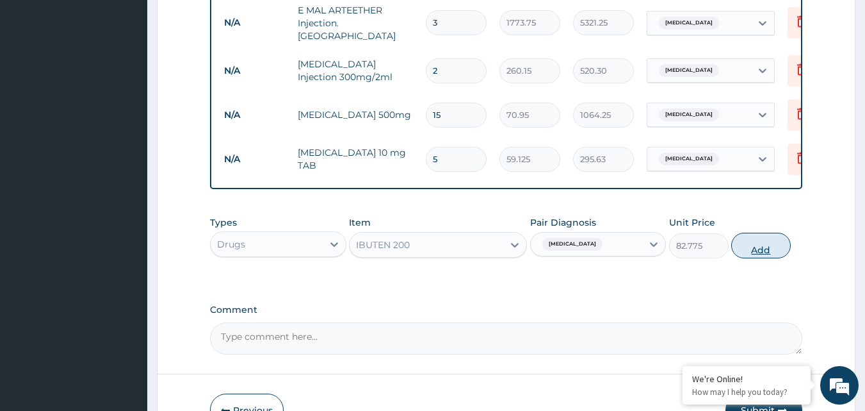
click at [752, 236] on button "Add" at bounding box center [761, 245] width 60 height 26
type input "0"
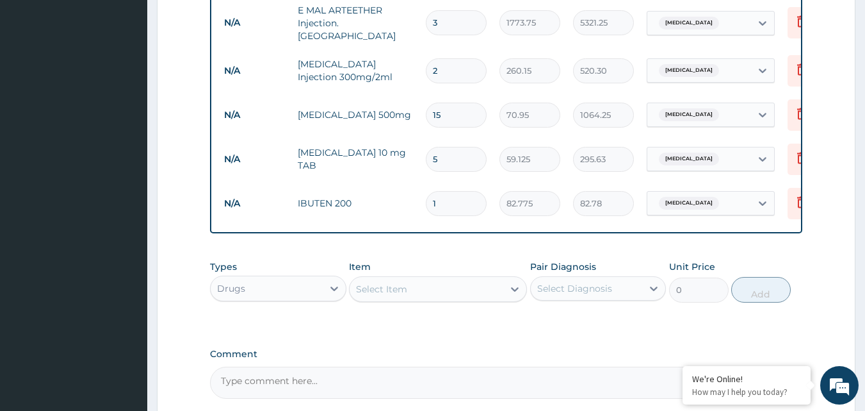
click at [457, 195] on input "1" at bounding box center [456, 203] width 61 height 25
type input "0.00"
type input "2"
type input "165.55"
click at [440, 197] on input "2" at bounding box center [456, 203] width 61 height 25
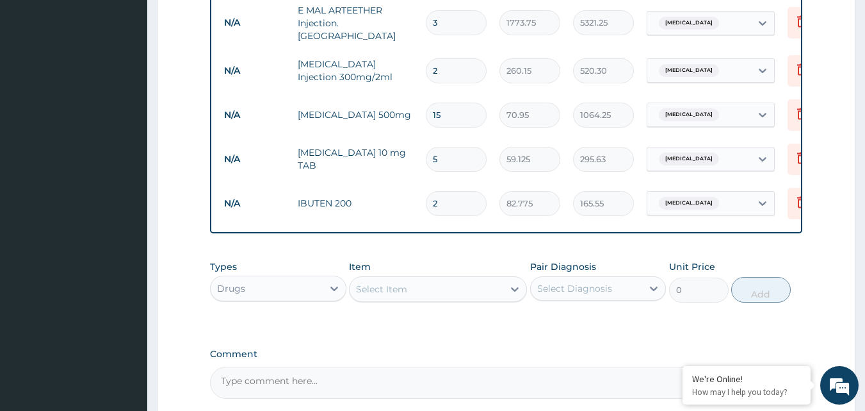
click at [440, 197] on input "2" at bounding box center [456, 203] width 61 height 25
type input "2"
click at [407, 283] on div "Select Item" at bounding box center [427, 289] width 154 height 20
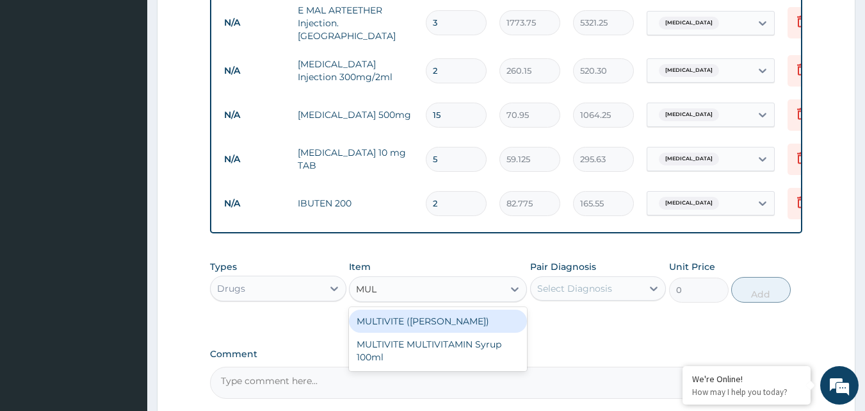
type input "MUL"
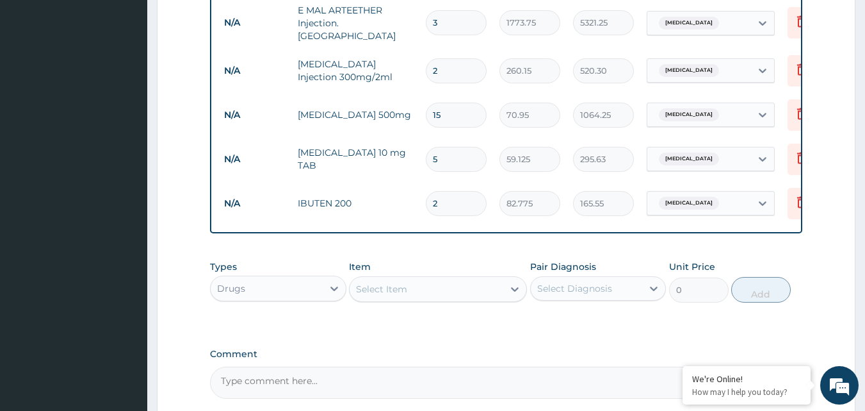
click at [435, 191] on input "2" at bounding box center [456, 203] width 61 height 25
type input "0.00"
type input "2"
type input "165.55"
type input "20"
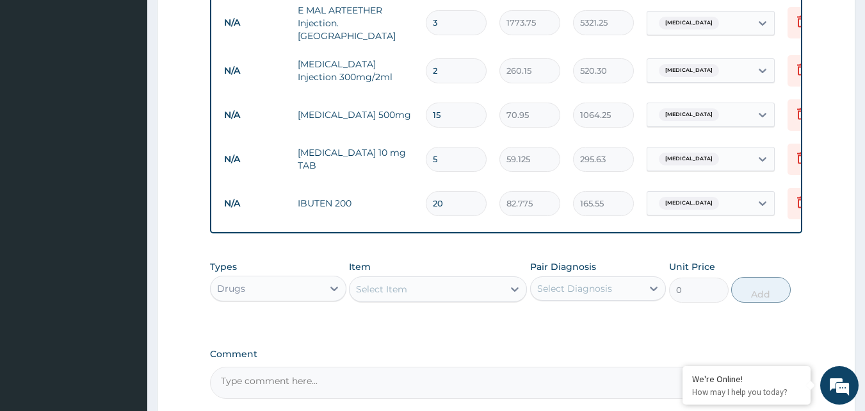
type input "1655.50"
type input "20"
click at [401, 282] on div "Select Item" at bounding box center [381, 288] width 51 height 13
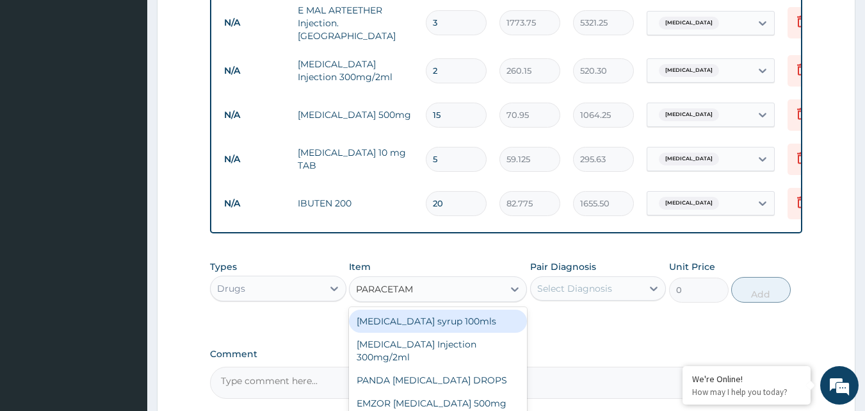
type input "PARACETAMO"
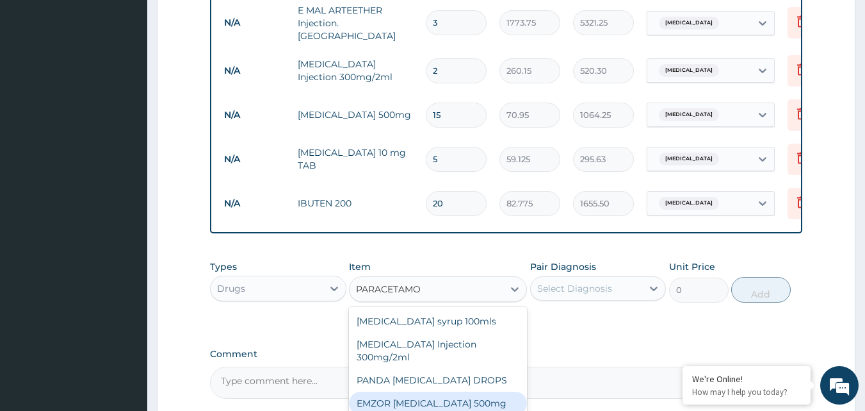
click at [451, 396] on div "EMZOR [MEDICAL_DATA] 500mg" at bounding box center [438, 402] width 178 height 23
type input "23.65"
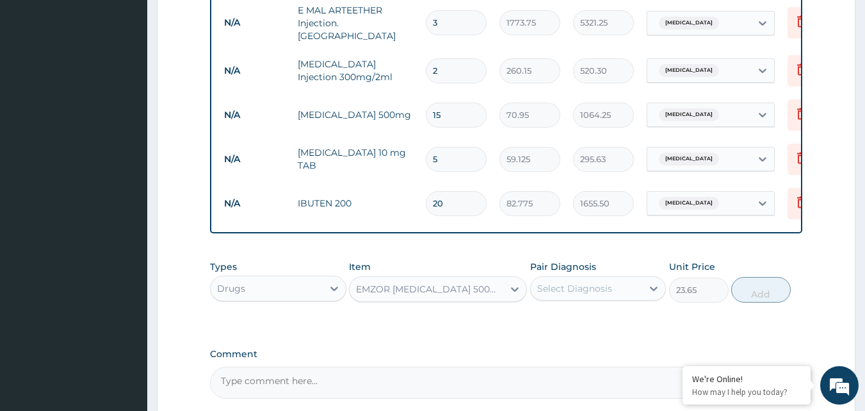
click at [571, 284] on div "Select Diagnosis" at bounding box center [574, 288] width 75 height 13
click at [553, 314] on label "[MEDICAL_DATA]" at bounding box center [590, 319] width 79 height 13
checkbox input "true"
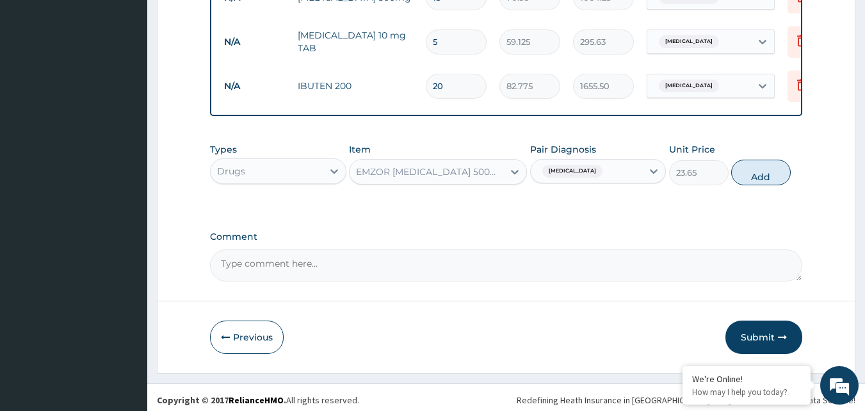
scroll to position [734, 0]
click at [795, 172] on div "Types Drugs Item EMZOR [MEDICAL_DATA] 500mg Pair Diagnosis [MEDICAL_DATA] Unit …" at bounding box center [506, 163] width 593 height 55
click at [758, 159] on button "Add" at bounding box center [761, 172] width 60 height 26
type input "0"
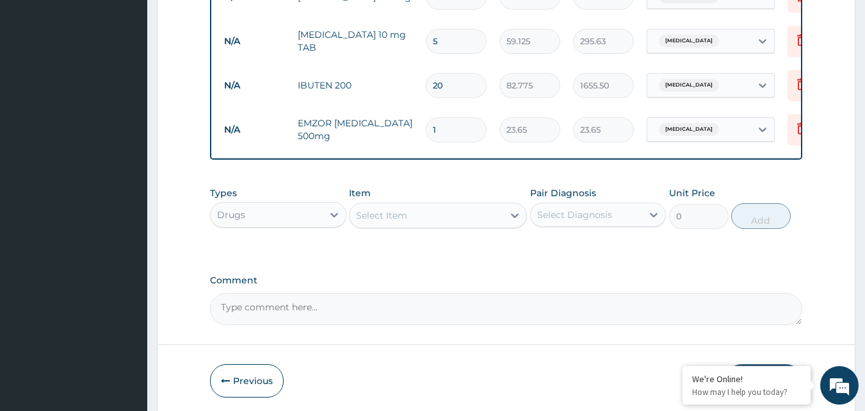
type input "18"
type input "425.70"
type input "18"
click at [398, 209] on div "Select Item" at bounding box center [381, 215] width 51 height 13
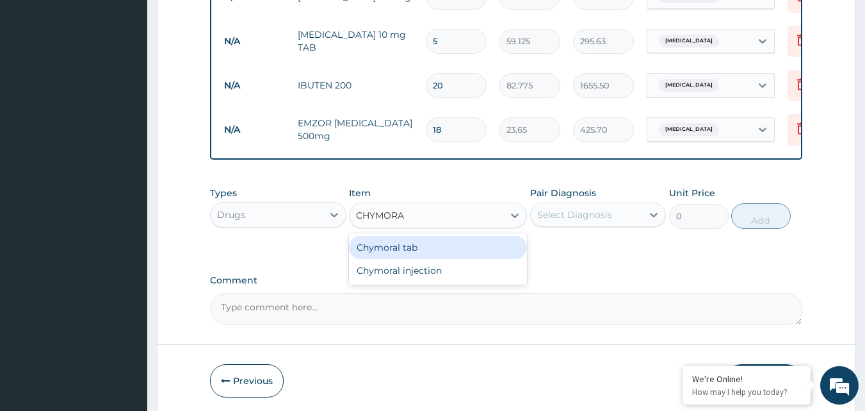
type input "CHYMORAL"
click at [410, 241] on div "Chymoral tab" at bounding box center [438, 247] width 178 height 23
type input "65.0375"
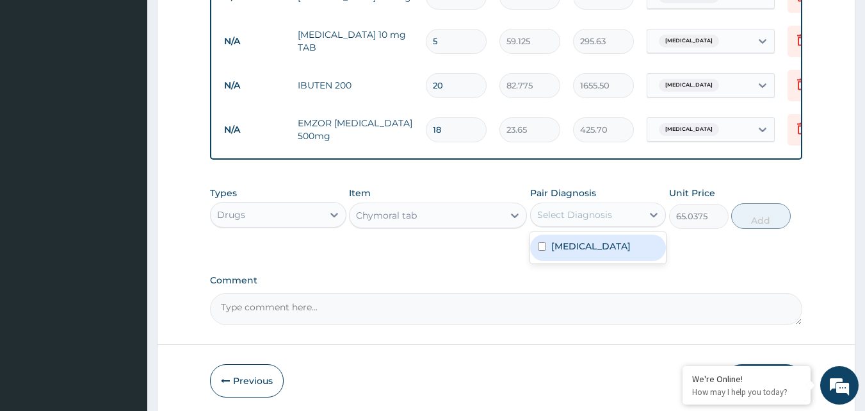
click at [562, 208] on div "Select Diagnosis" at bounding box center [574, 214] width 75 height 13
click at [553, 240] on label "[MEDICAL_DATA]" at bounding box center [590, 246] width 79 height 13
checkbox input "true"
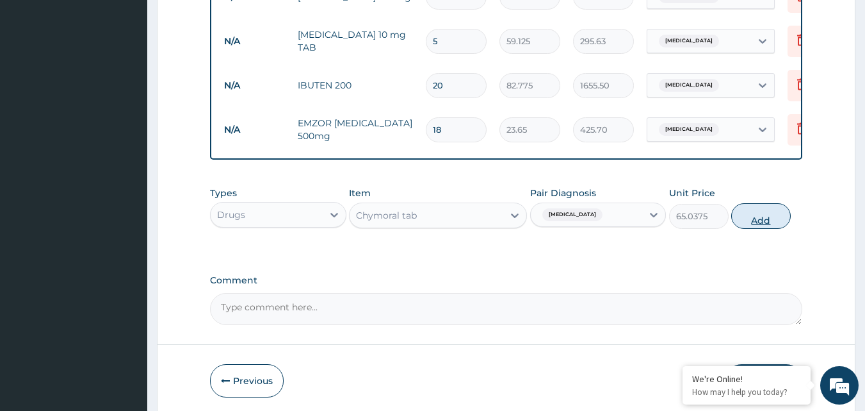
click at [746, 211] on button "Add" at bounding box center [761, 216] width 60 height 26
type input "0"
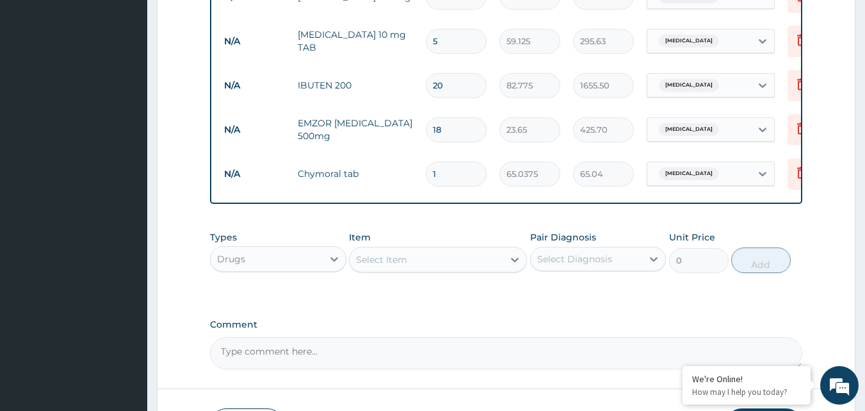
type input "10"
type input "650.38"
type input "10"
click at [390, 253] on div "Select Item" at bounding box center [381, 259] width 51 height 13
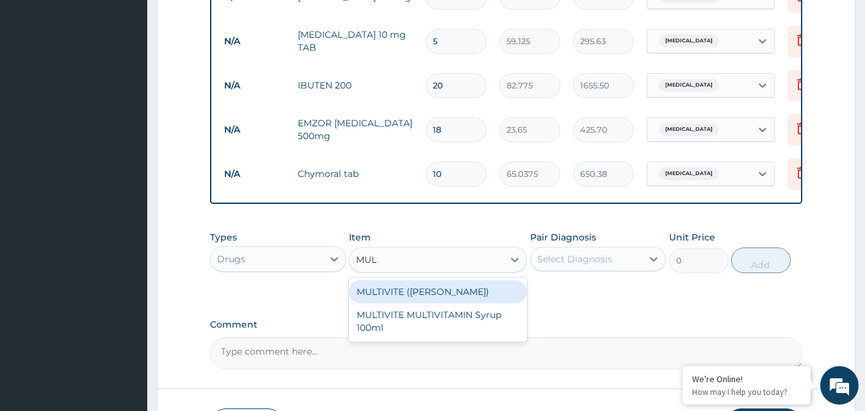
type input "MULT"
click at [400, 284] on div "MULTIVITE ([PERSON_NAME])" at bounding box center [438, 291] width 178 height 23
type input "23.65"
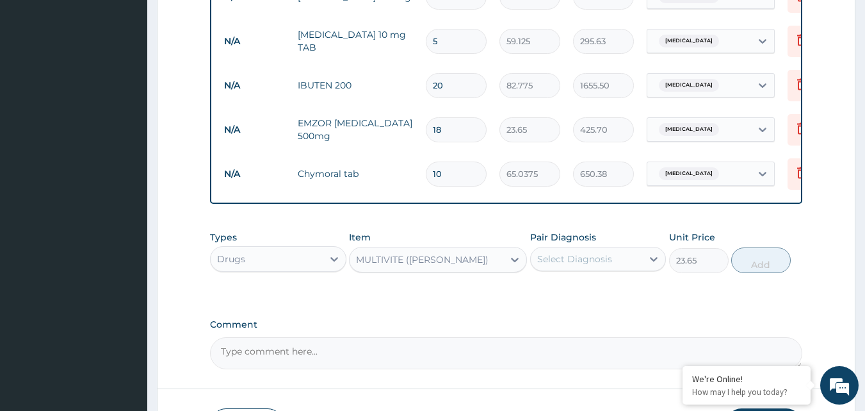
click at [624, 251] on div "Select Diagnosis" at bounding box center [587, 258] width 112 height 20
click at [571, 295] on div "[MEDICAL_DATA]" at bounding box center [598, 292] width 136 height 26
checkbox input "true"
click at [762, 251] on button "Add" at bounding box center [761, 260] width 60 height 26
type input "0"
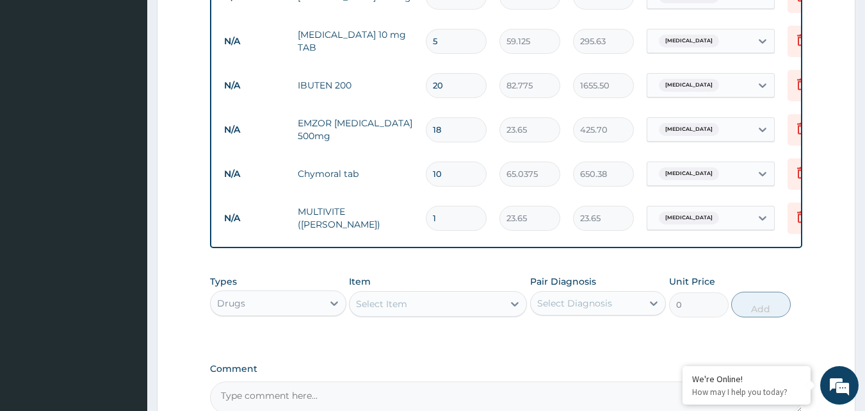
type input "0.00"
type input "2"
type input "47.30"
type input "20"
type input "473.00"
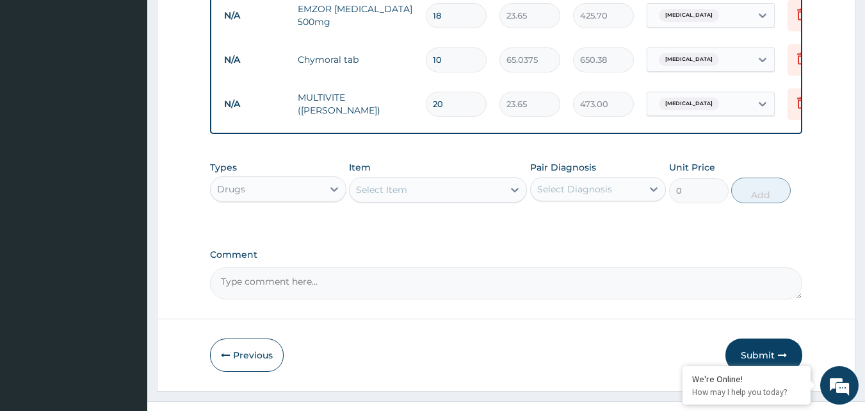
scroll to position [866, 0]
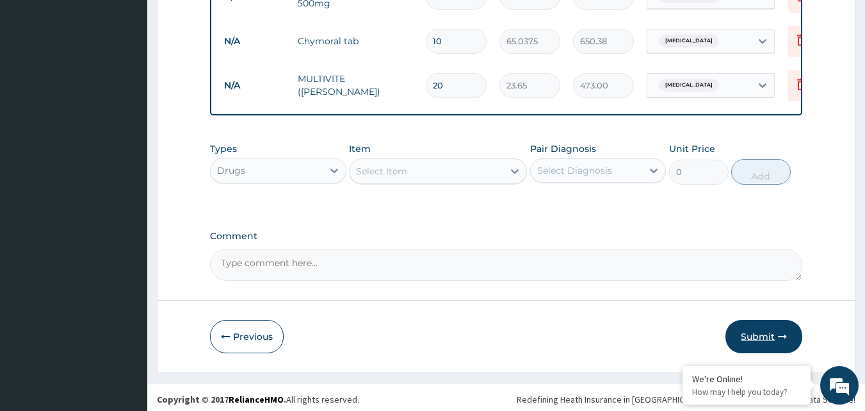
type input "20"
click at [766, 327] on button "Submit" at bounding box center [764, 336] width 77 height 33
